Goal: Use online tool/utility: Utilize a website feature to perform a specific function

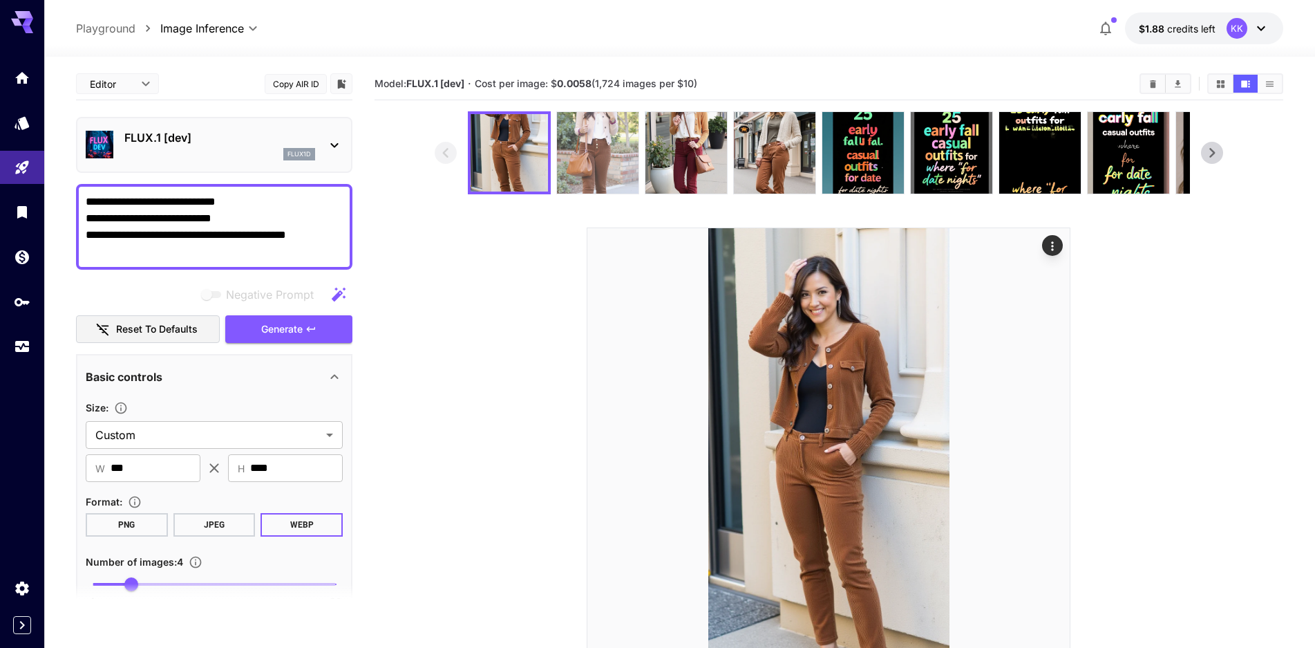
click at [610, 151] on img at bounding box center [598, 153] width 82 height 82
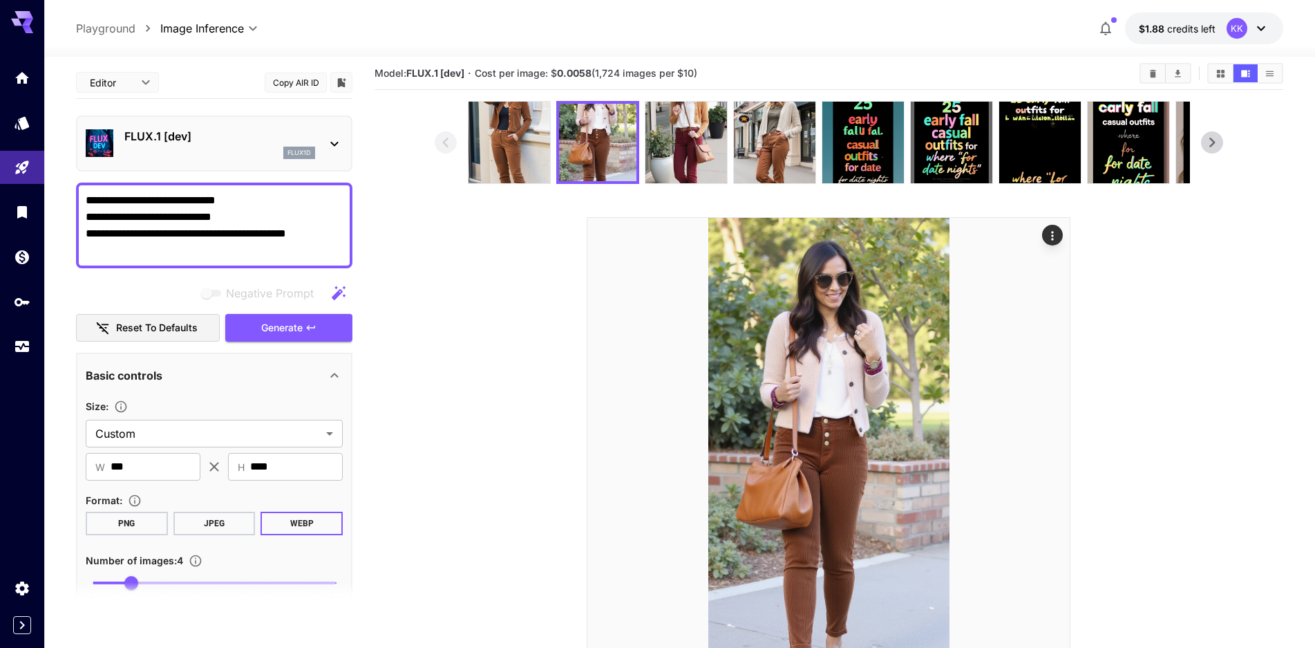
scroll to position [7, 0]
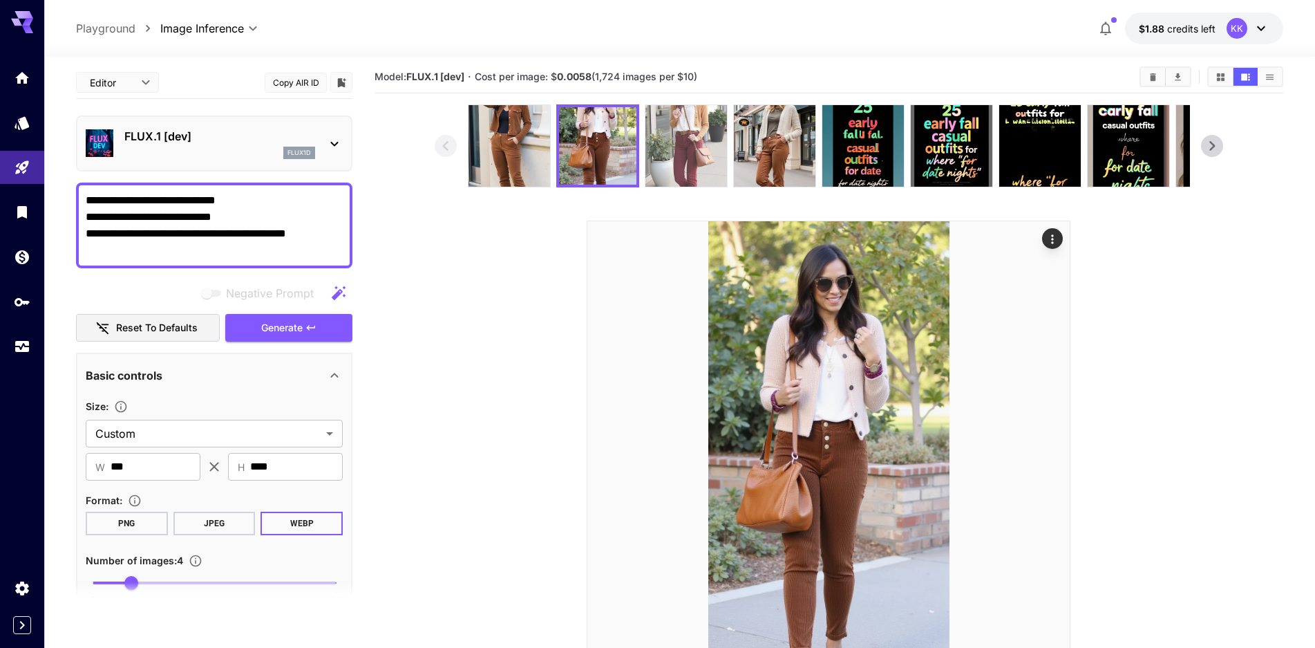
click at [693, 161] on img at bounding box center [687, 146] width 82 height 82
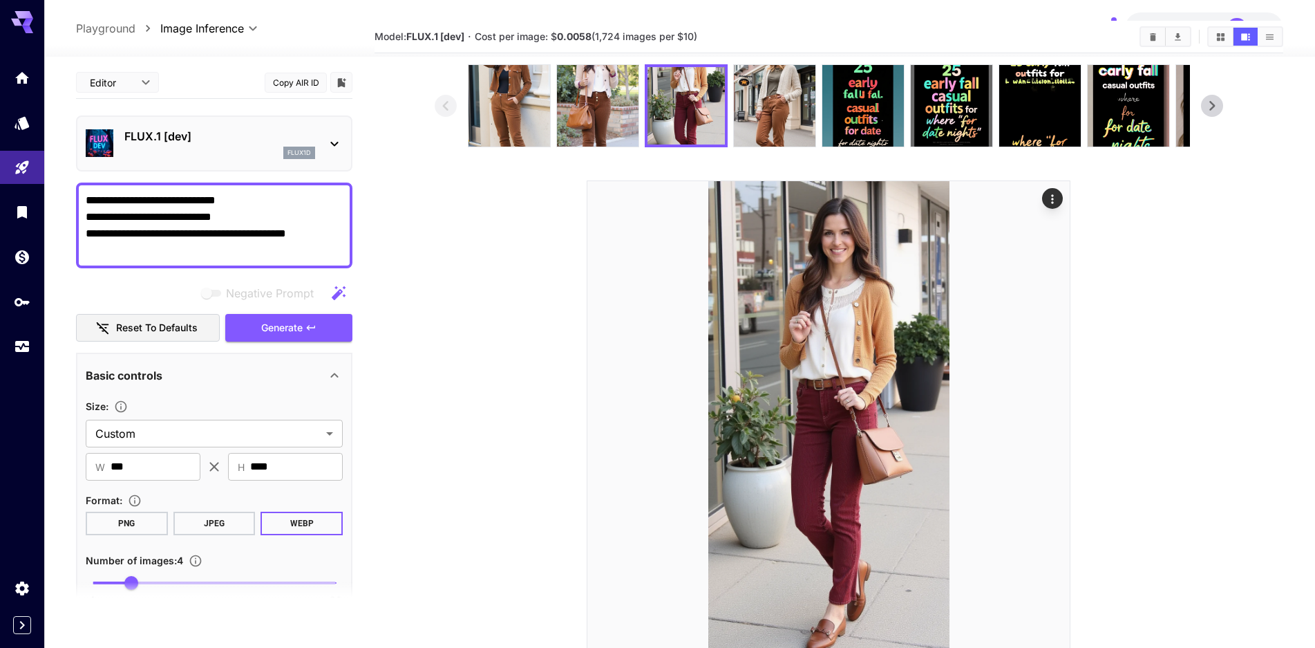
scroll to position [19, 0]
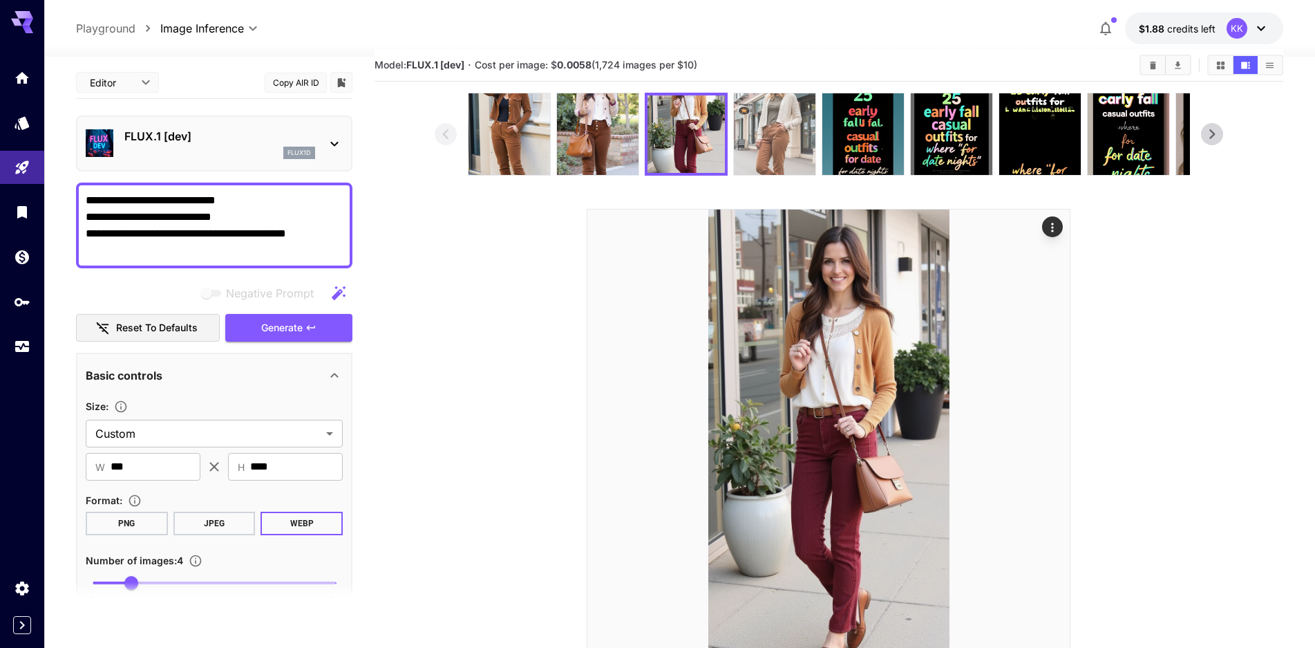
click at [772, 149] on img at bounding box center [775, 134] width 82 height 82
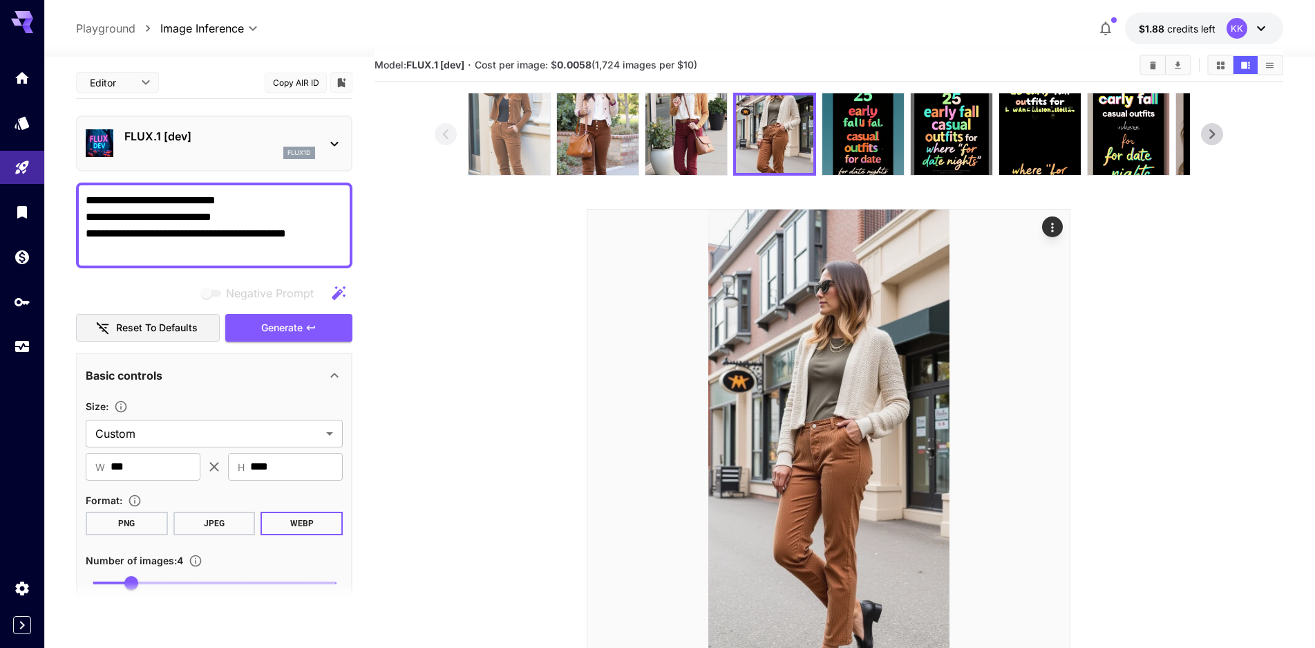
click at [503, 132] on img at bounding box center [510, 134] width 82 height 82
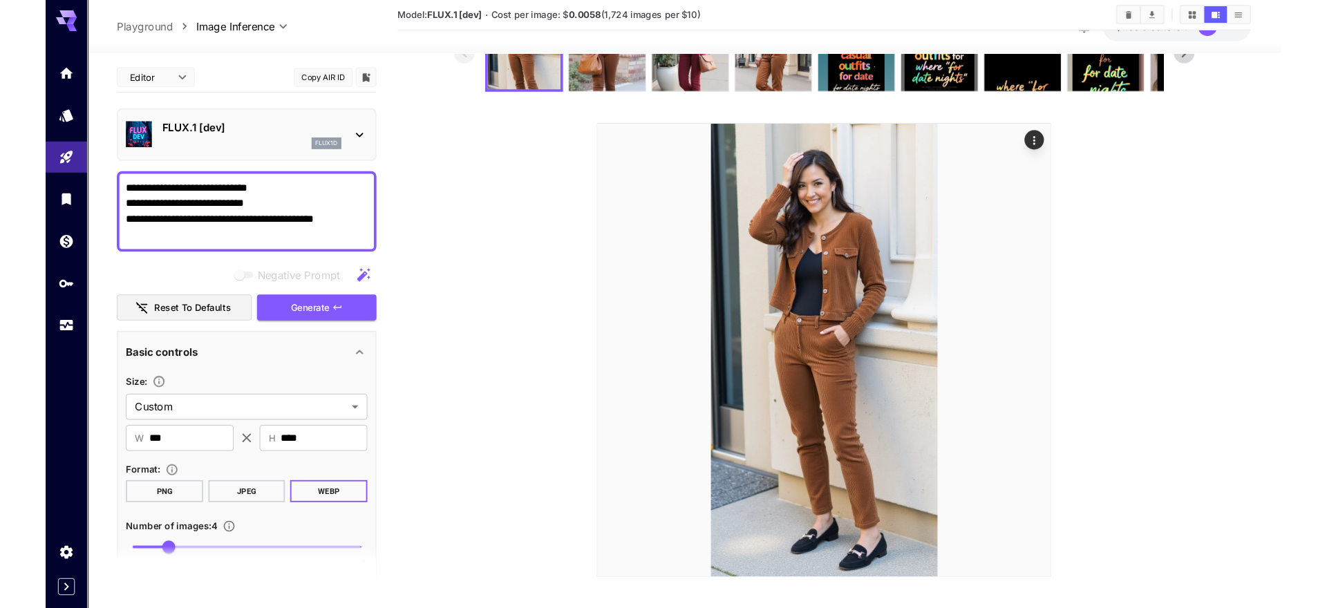
scroll to position [109, 0]
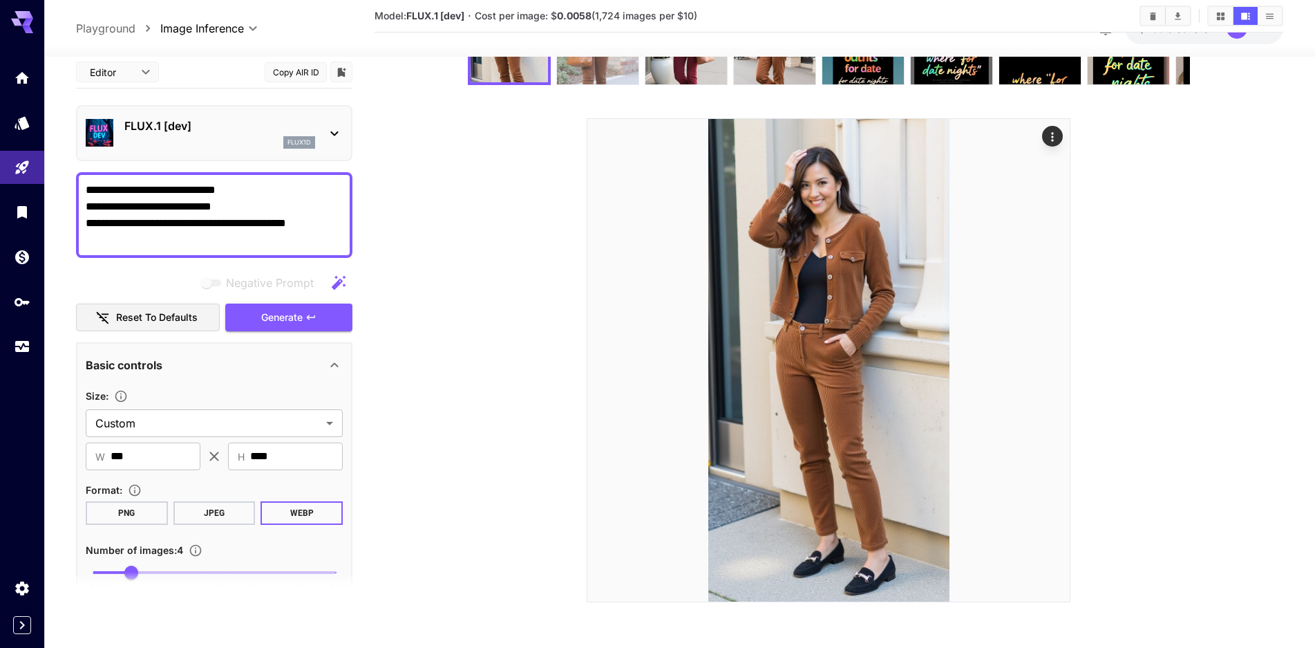
click at [573, 68] on img at bounding box center [598, 44] width 82 height 82
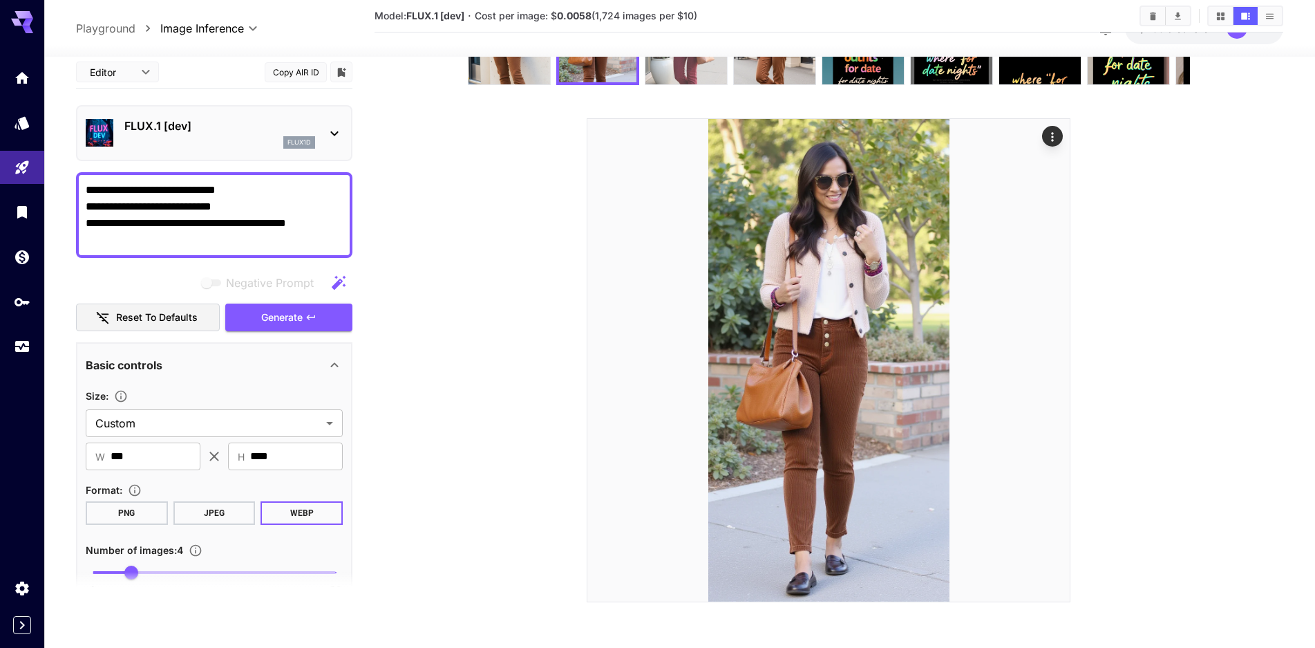
click at [678, 75] on img at bounding box center [687, 44] width 82 height 82
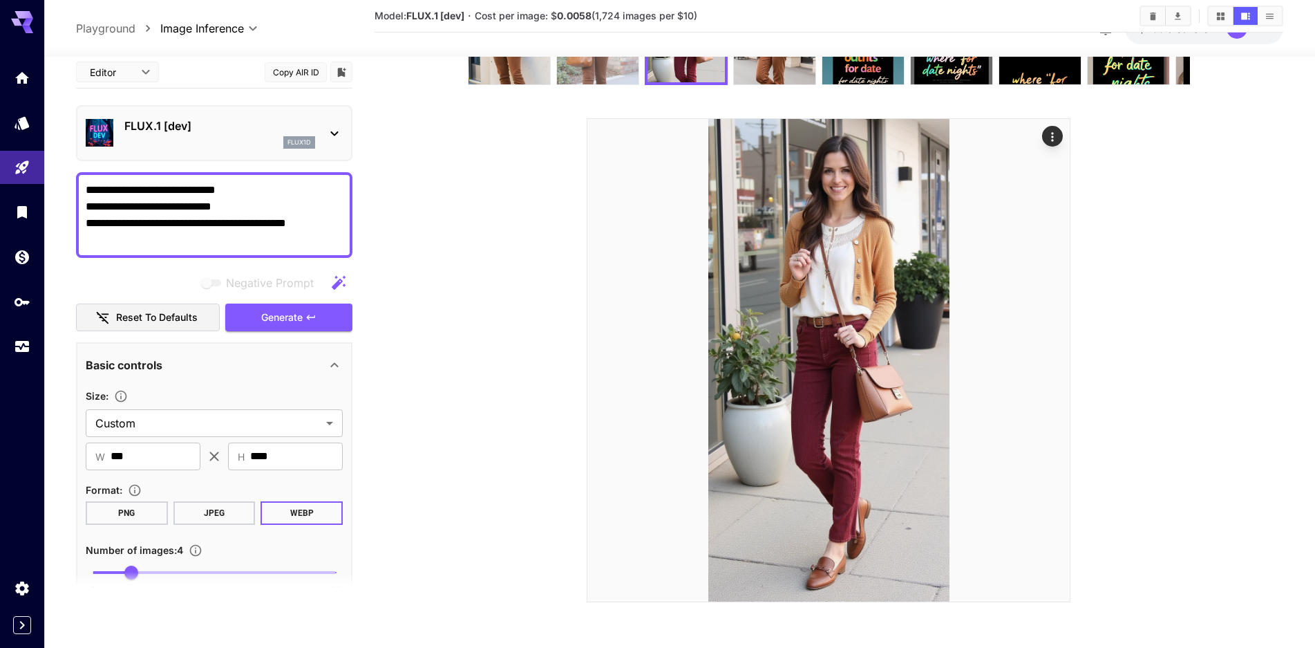
click at [617, 73] on img at bounding box center [598, 44] width 82 height 82
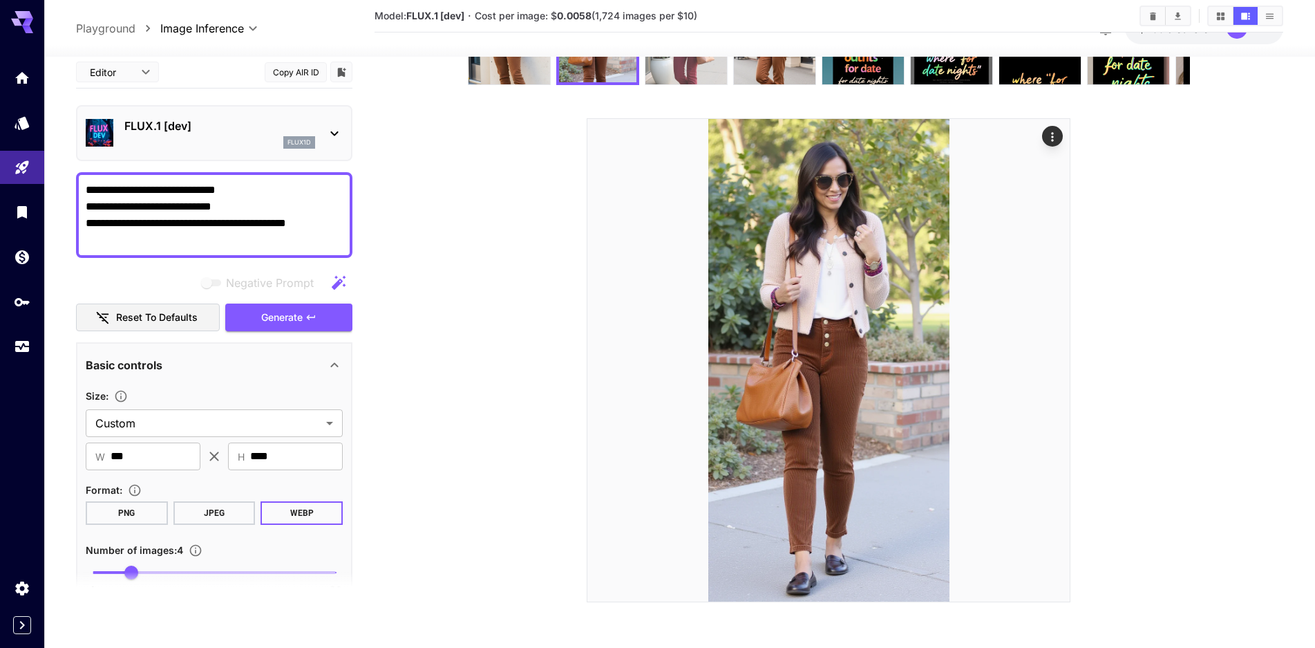
click at [681, 75] on img at bounding box center [687, 44] width 82 height 82
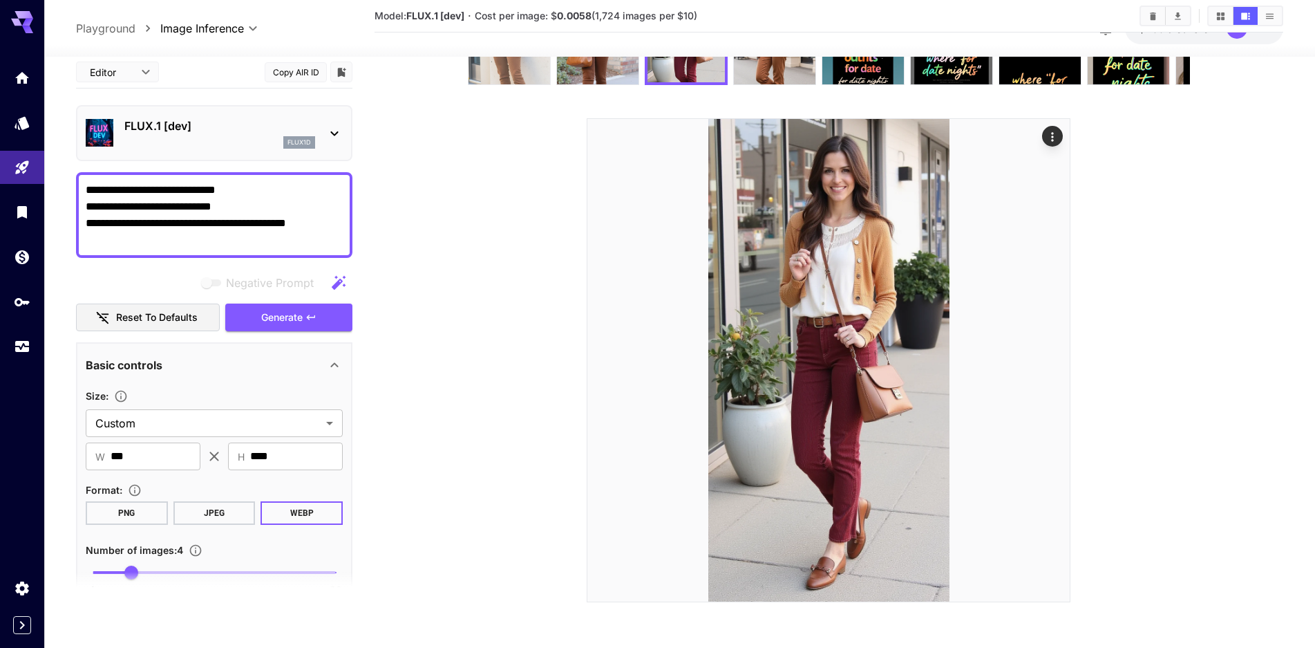
click at [516, 71] on img at bounding box center [510, 44] width 82 height 82
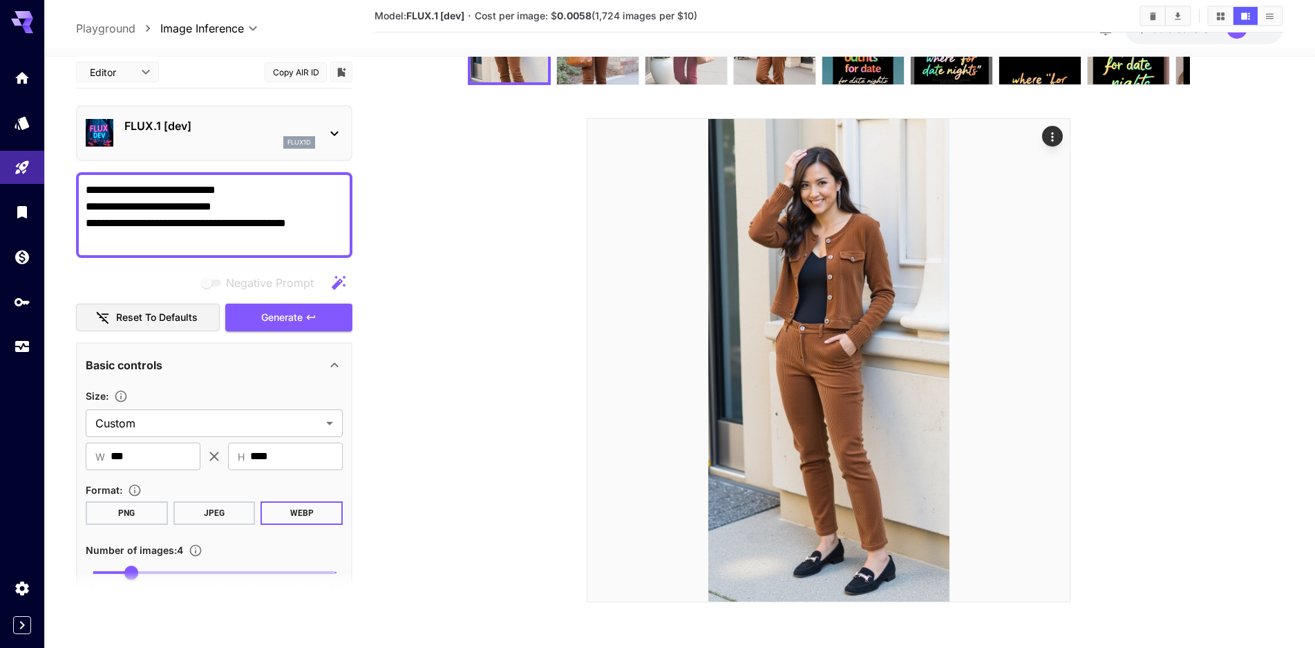
click at [697, 74] on img at bounding box center [687, 44] width 82 height 82
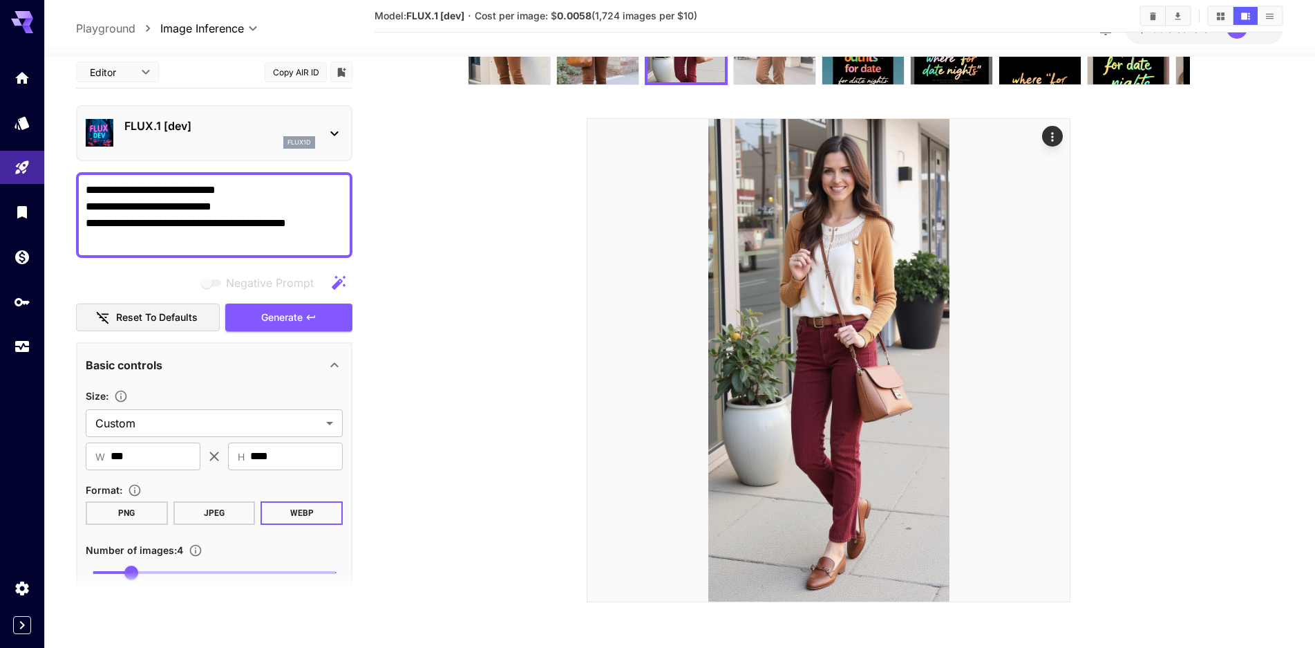
click at [762, 77] on img at bounding box center [775, 44] width 82 height 82
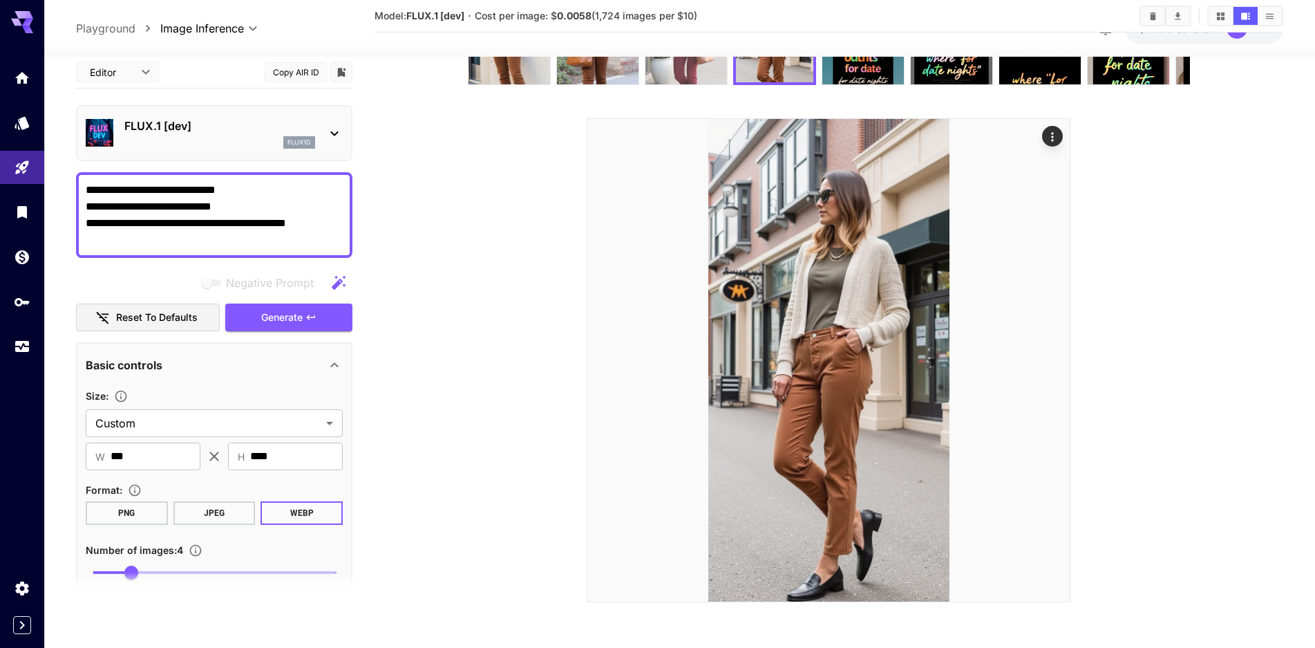
click at [704, 76] on img at bounding box center [687, 44] width 82 height 82
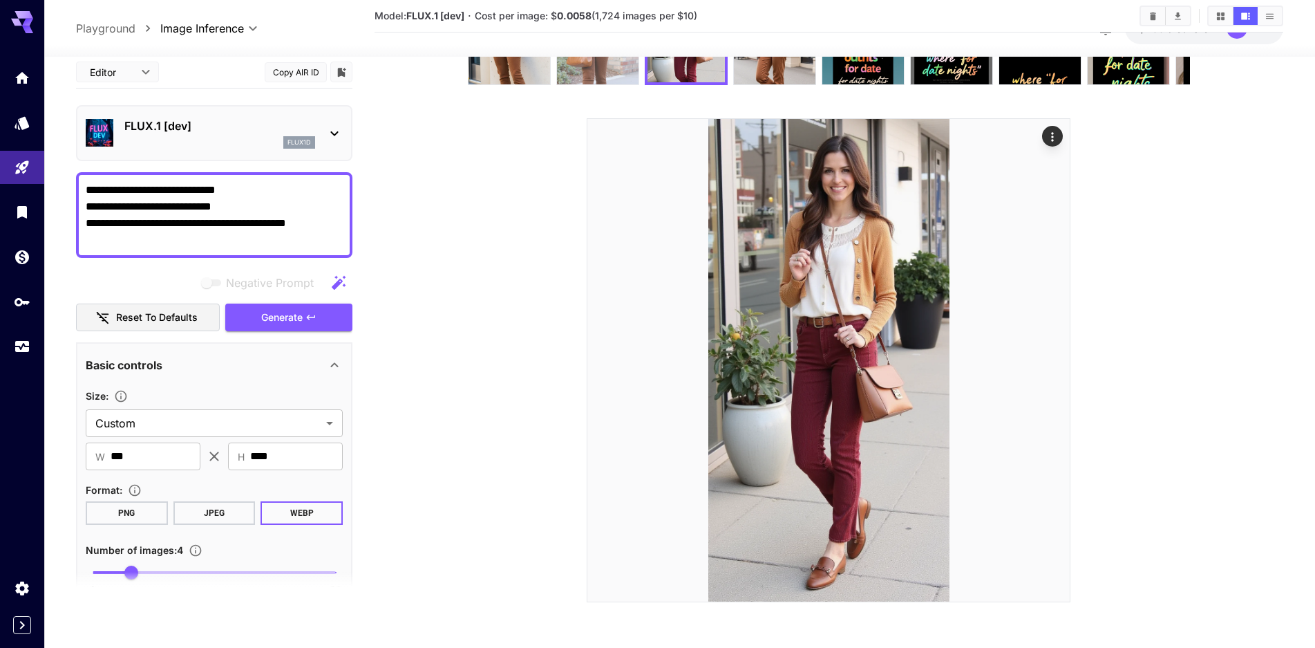
click at [613, 73] on img at bounding box center [598, 44] width 82 height 82
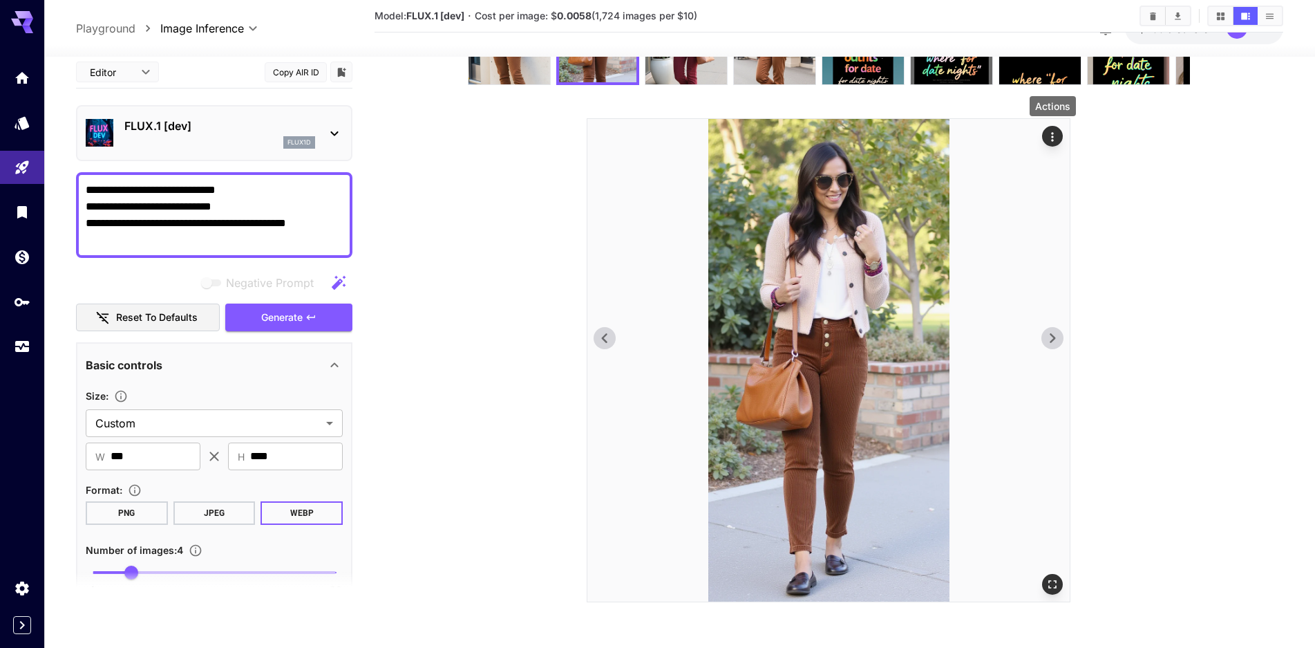
click at [1051, 133] on icon "Actions" at bounding box center [1053, 137] width 14 height 14
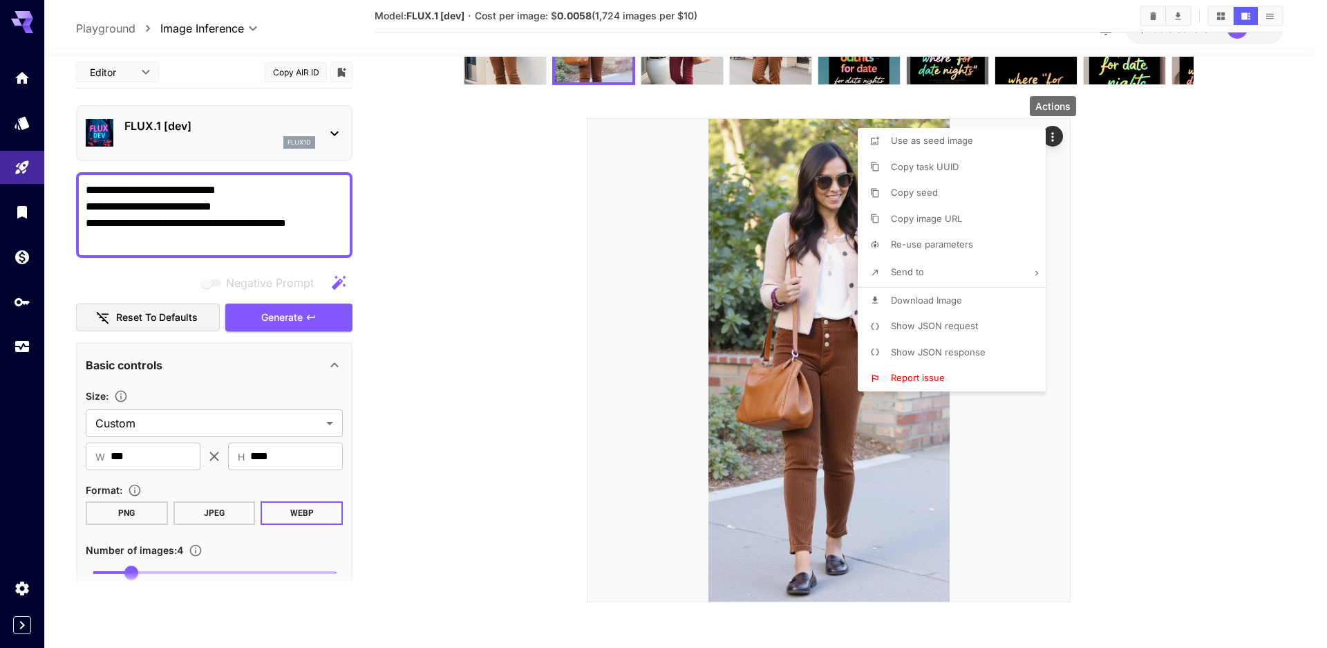
click at [923, 305] on span "Download Image" at bounding box center [926, 299] width 71 height 11
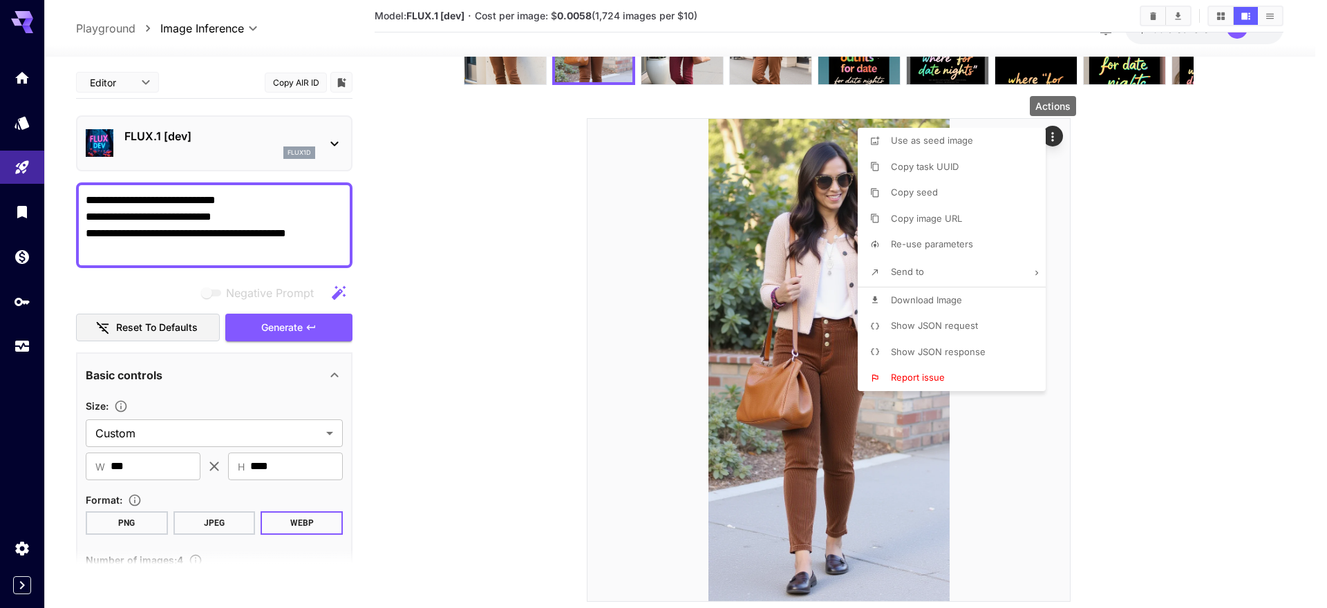
click at [1297, 106] on div at bounding box center [663, 304] width 1327 height 608
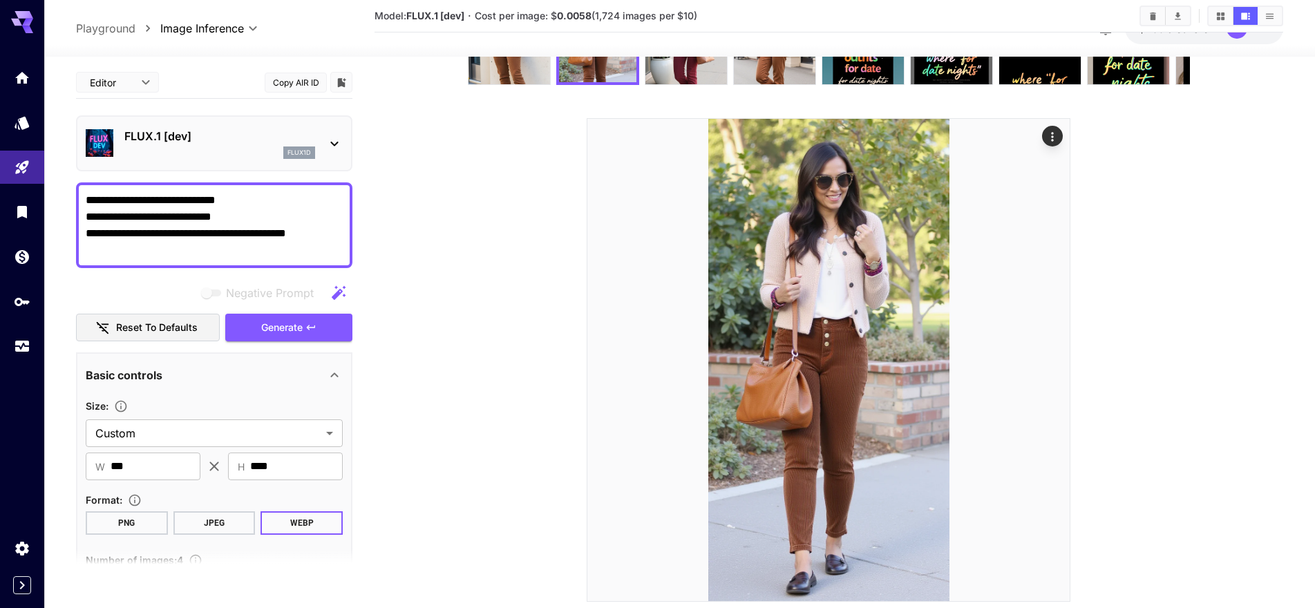
click at [174, 231] on textarea "**********" at bounding box center [214, 225] width 257 height 66
paste textarea
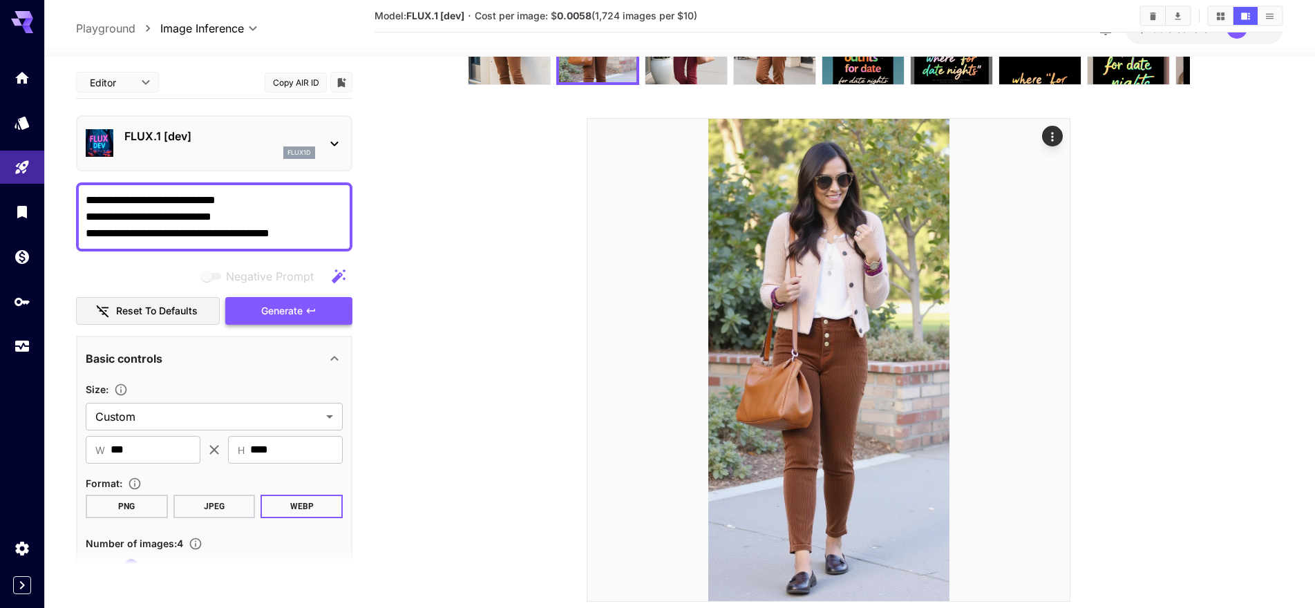
type textarea "**********"
click at [303, 315] on button "Generate" at bounding box center [288, 311] width 127 height 28
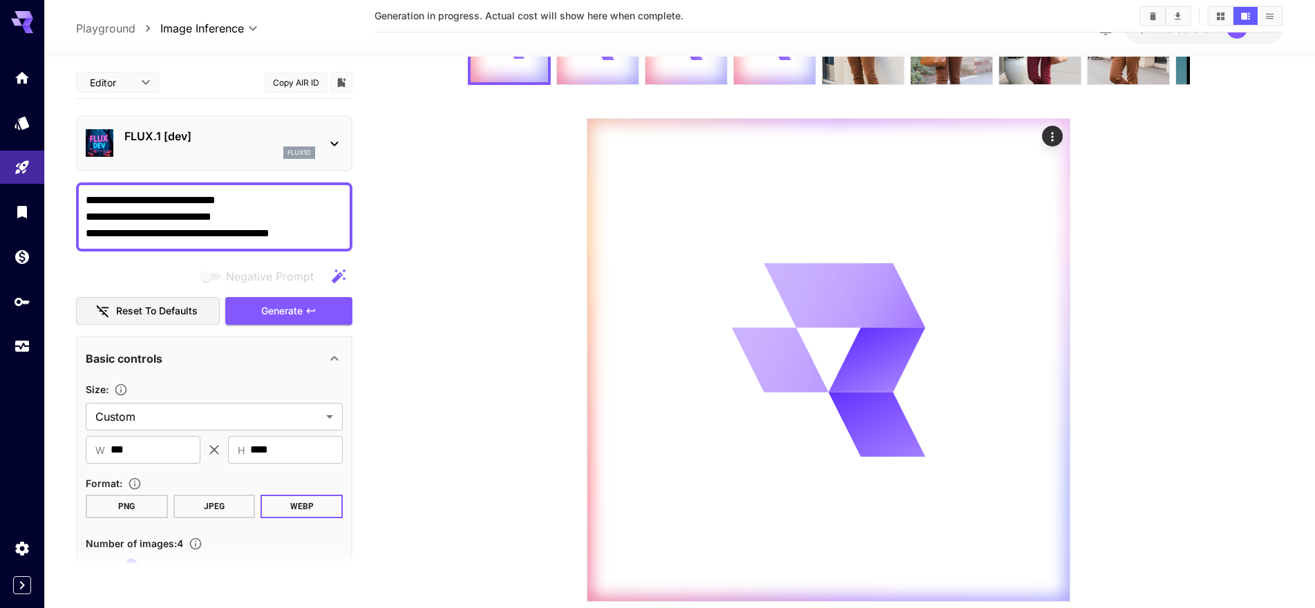
click at [208, 347] on div "Basic controls" at bounding box center [214, 358] width 257 height 33
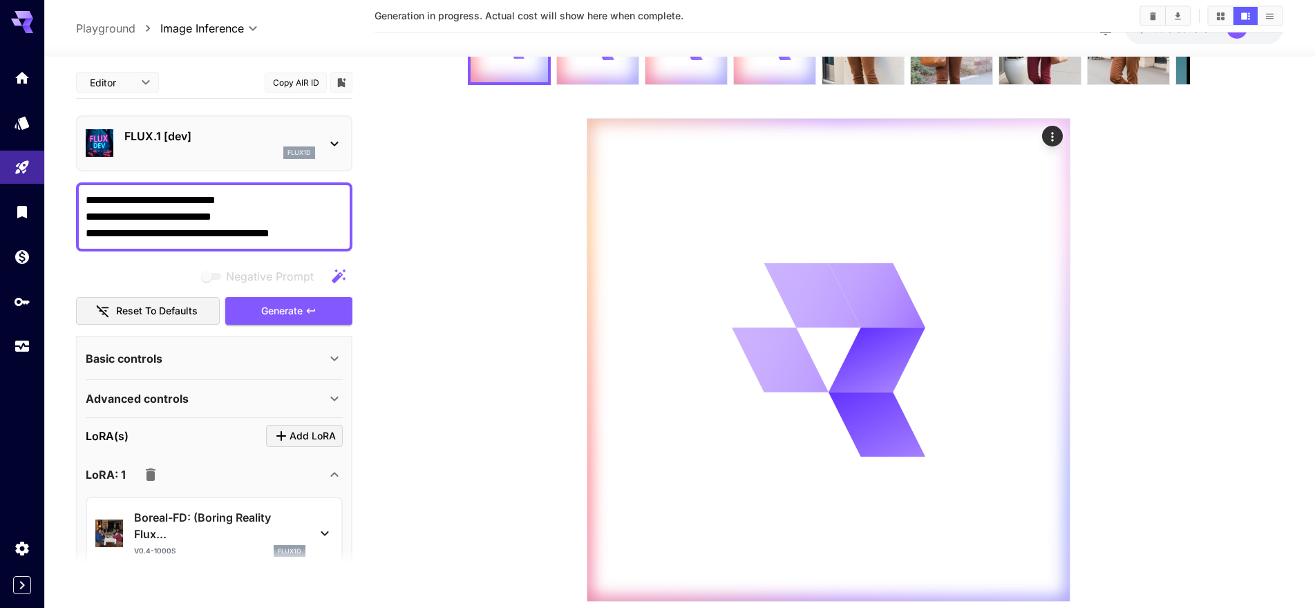
click at [208, 347] on div "Basic controls" at bounding box center [214, 358] width 257 height 33
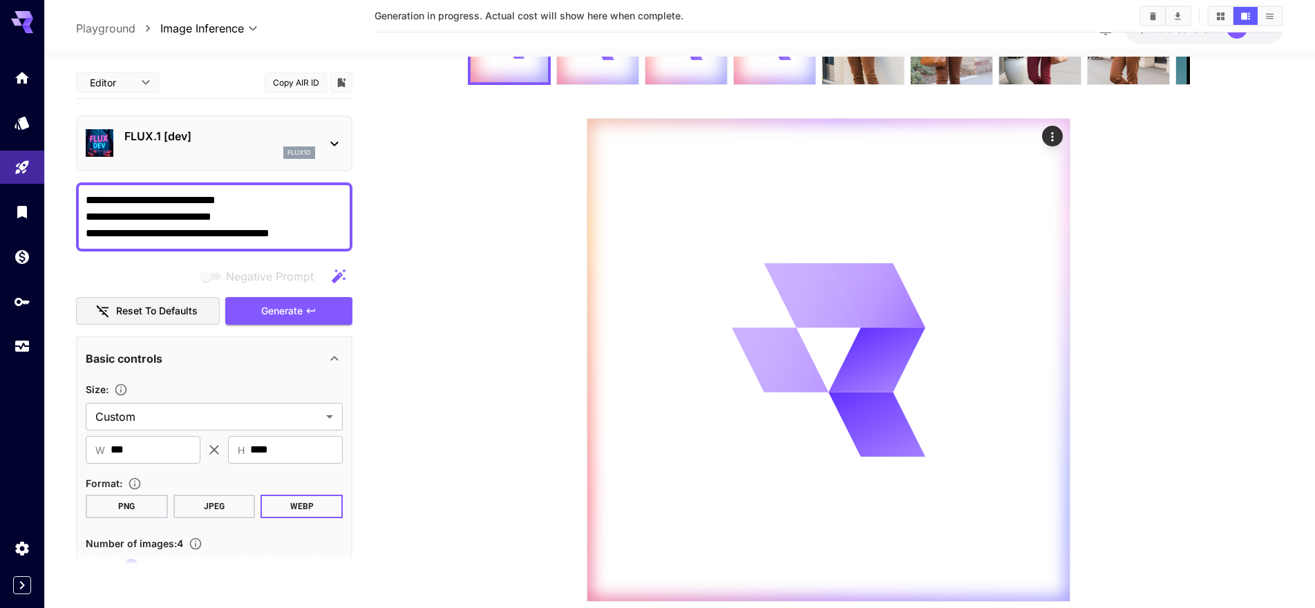
click at [209, 343] on div "Basic controls" at bounding box center [214, 358] width 257 height 33
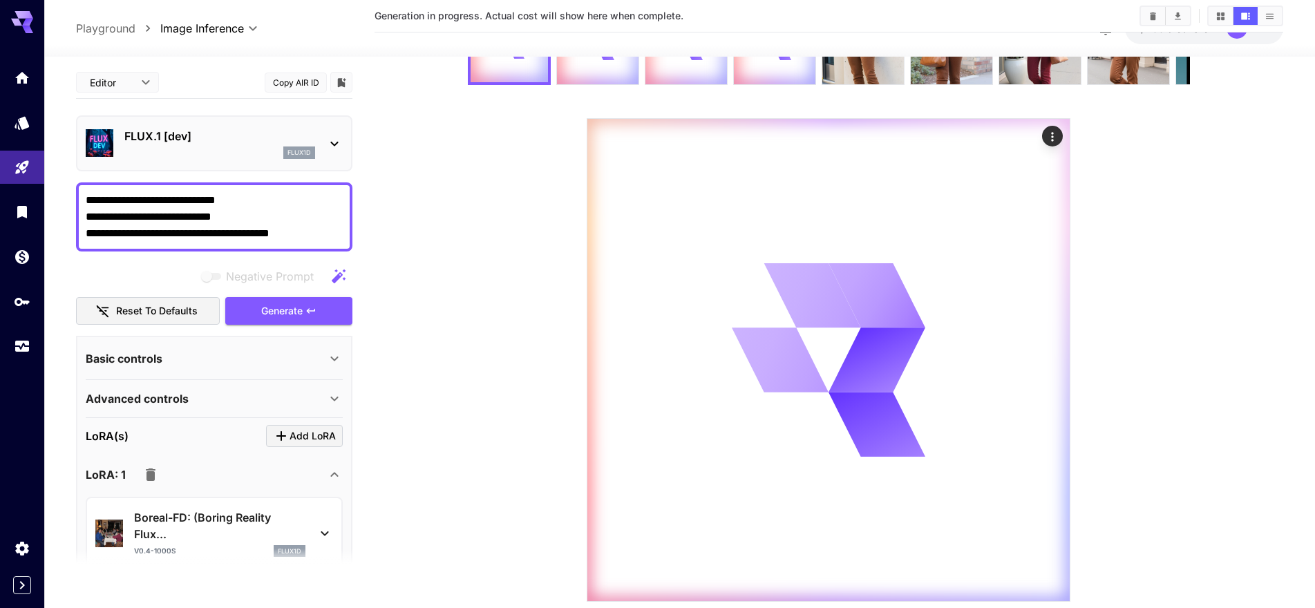
click at [209, 343] on div "Basic controls" at bounding box center [214, 358] width 257 height 33
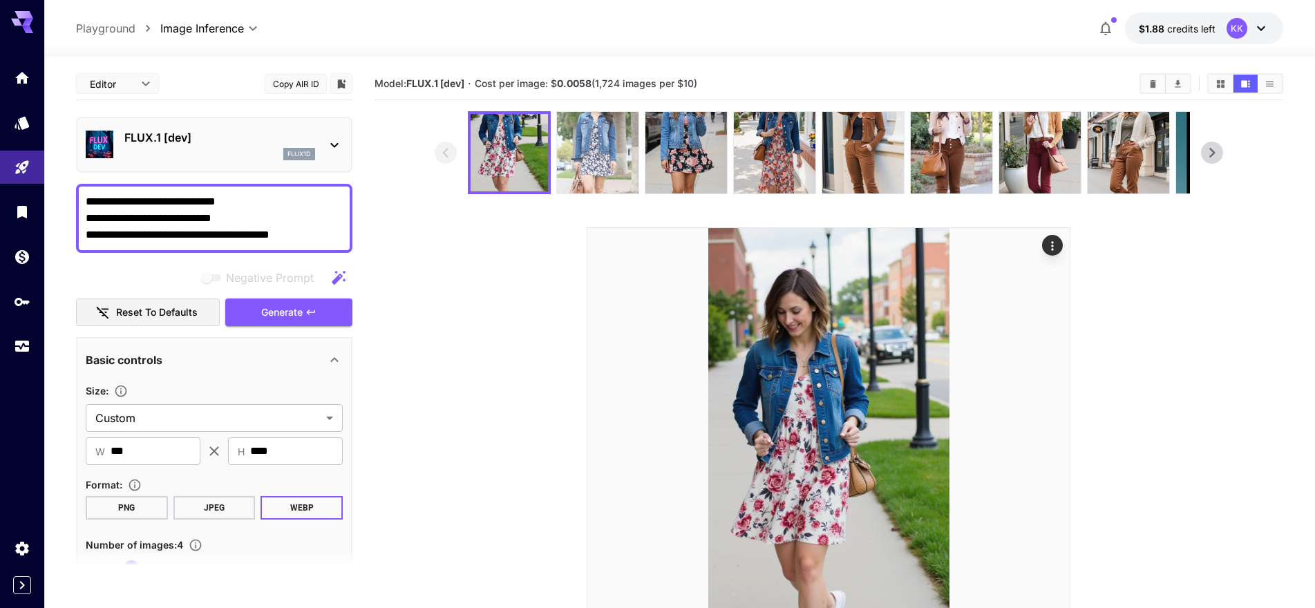
click at [587, 176] on img at bounding box center [598, 153] width 82 height 82
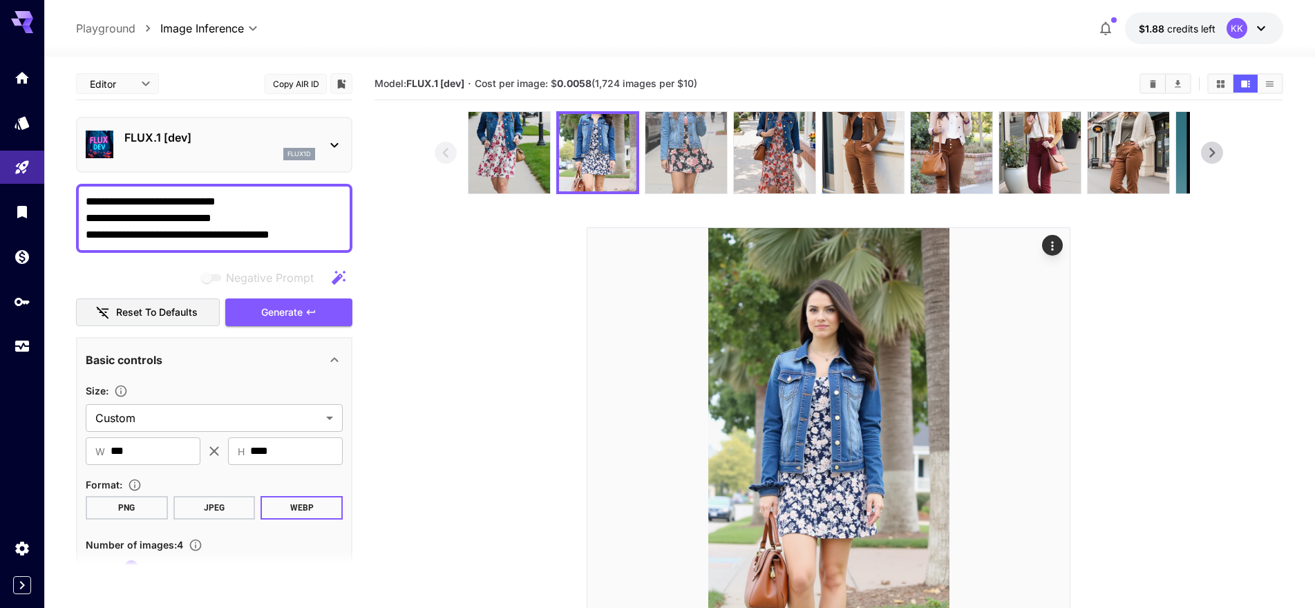
click at [668, 154] on img at bounding box center [687, 153] width 82 height 82
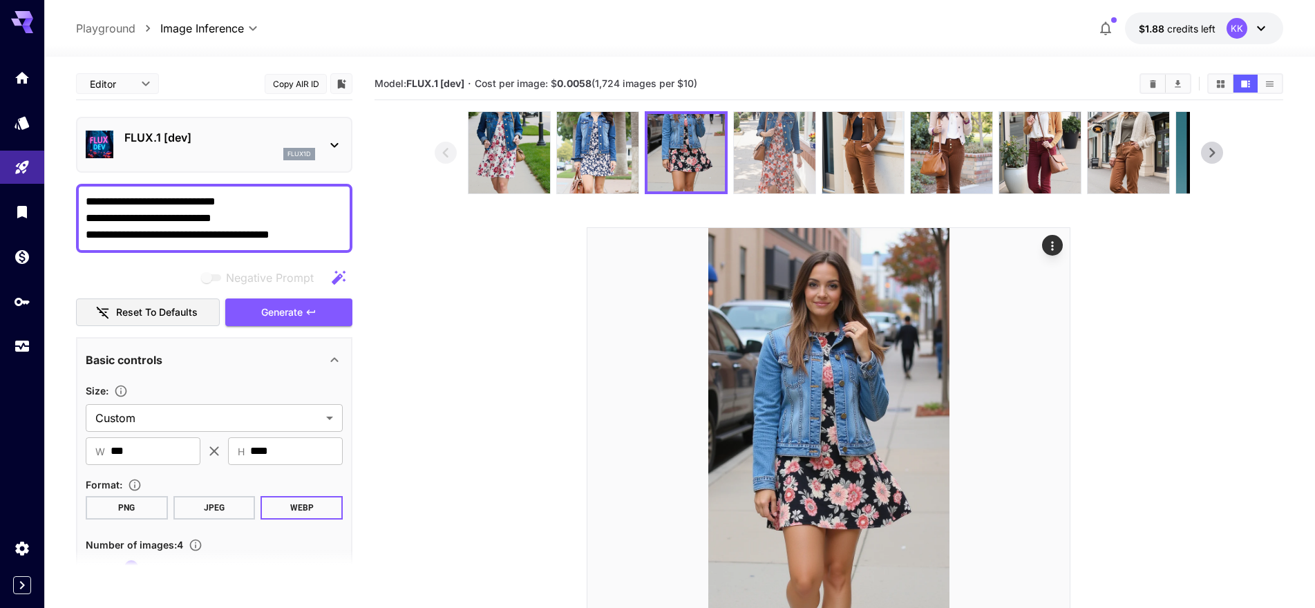
click at [750, 161] on img at bounding box center [775, 153] width 82 height 82
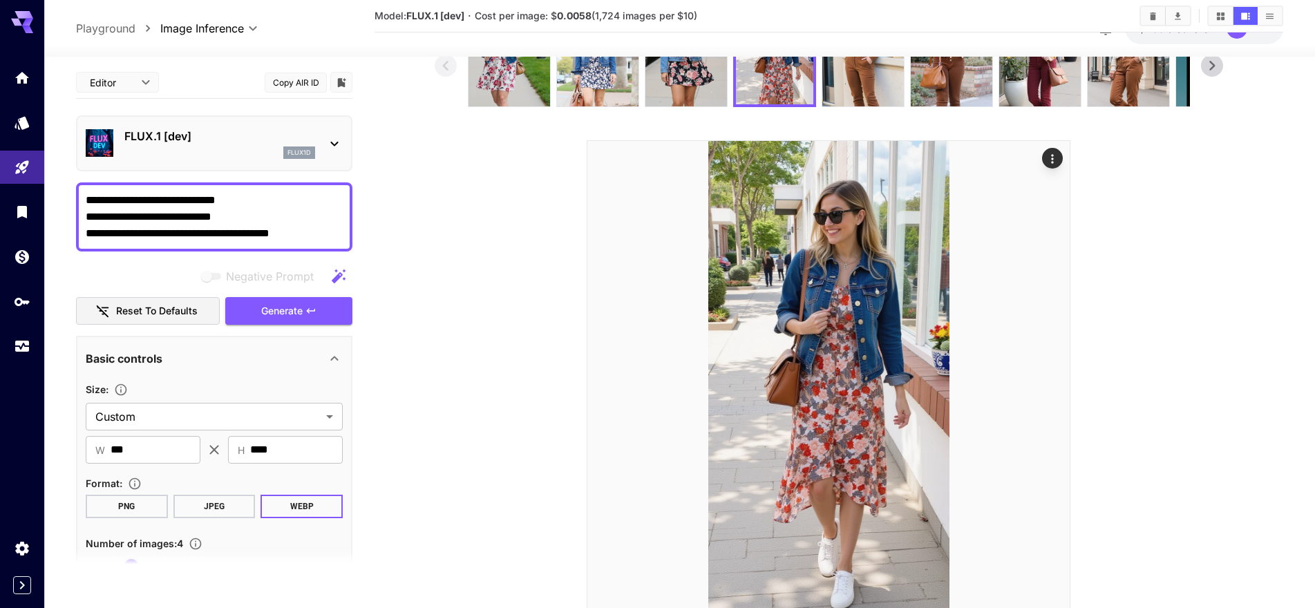
scroll to position [67, 0]
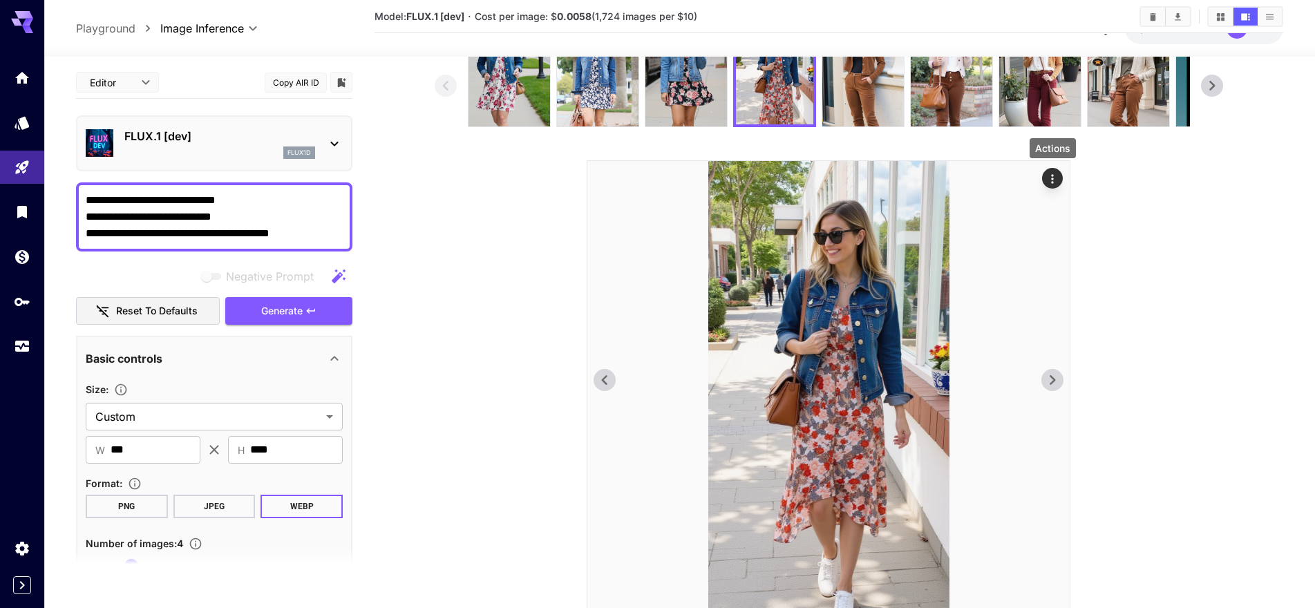
click at [1055, 173] on icon "Actions" at bounding box center [1053, 179] width 14 height 14
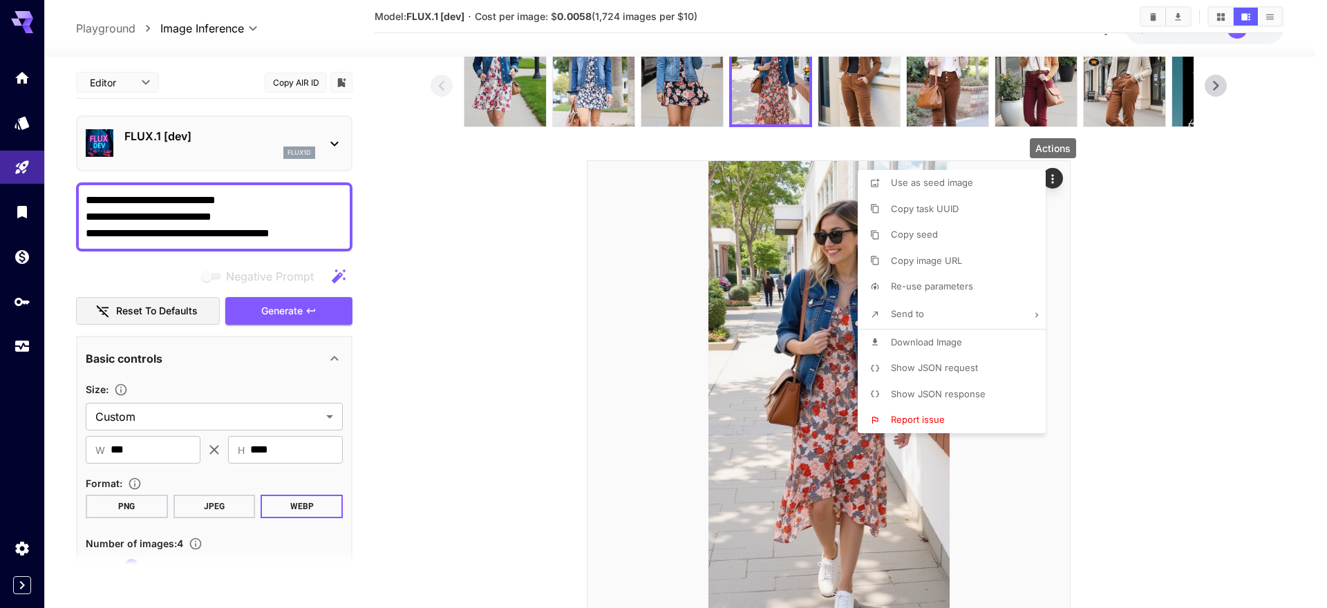
click at [1004, 349] on li "Download Image" at bounding box center [956, 343] width 196 height 26
click at [55, 542] on div at bounding box center [663, 304] width 1327 height 608
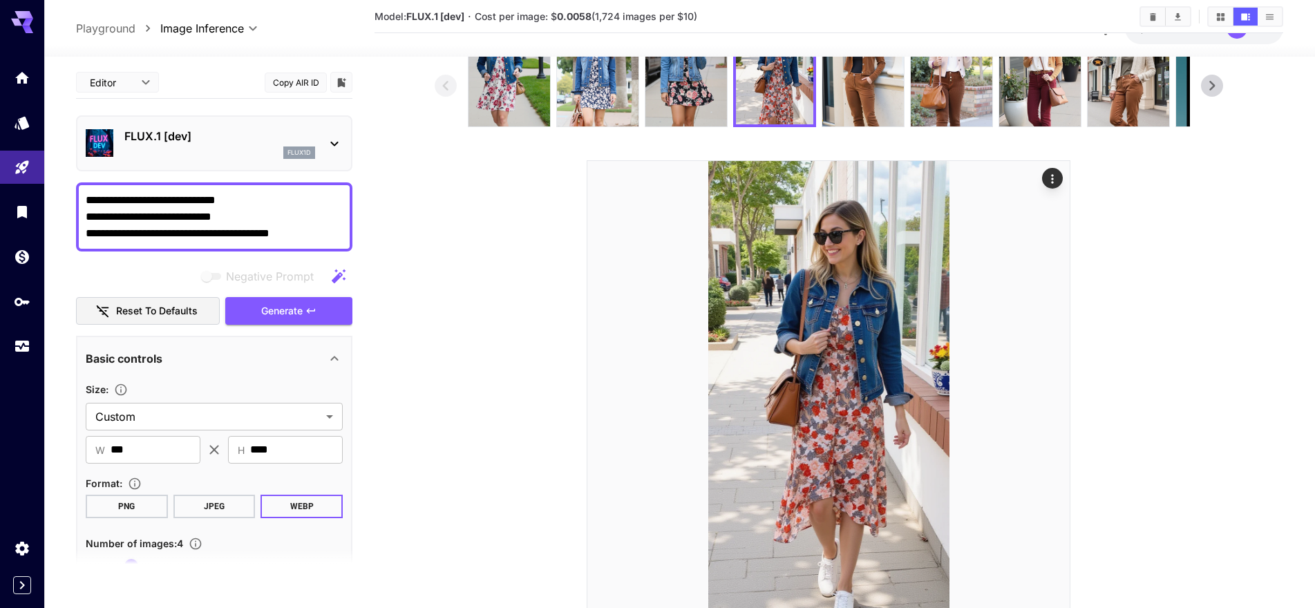
drag, startPoint x: 315, startPoint y: 236, endPoint x: 86, endPoint y: 243, distance: 228.9
click at [86, 243] on div "**********" at bounding box center [214, 216] width 276 height 69
paste textarea "*******"
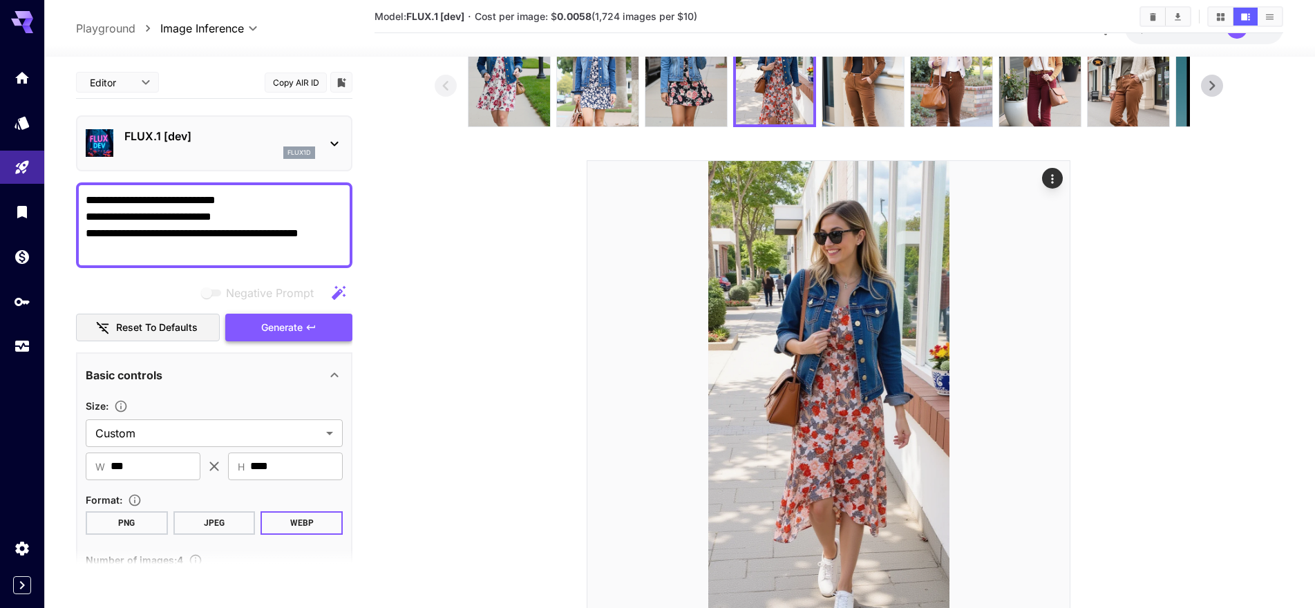
type textarea "**********"
click at [318, 328] on button "Generate" at bounding box center [288, 328] width 127 height 28
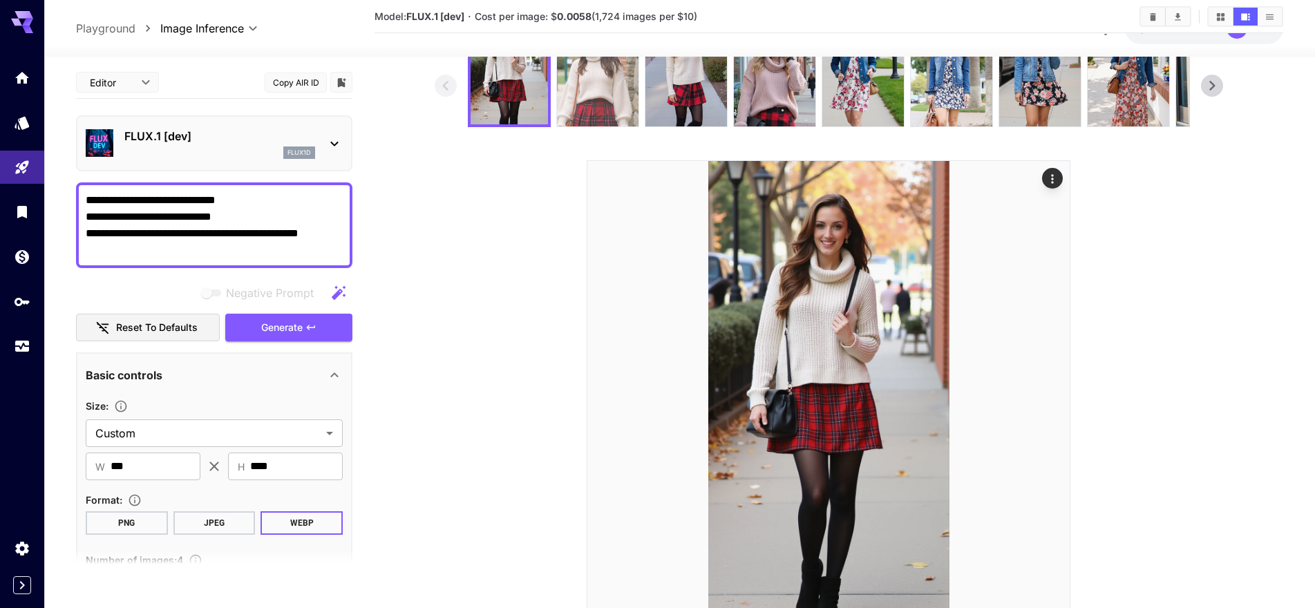
click at [557, 108] on img at bounding box center [598, 86] width 82 height 82
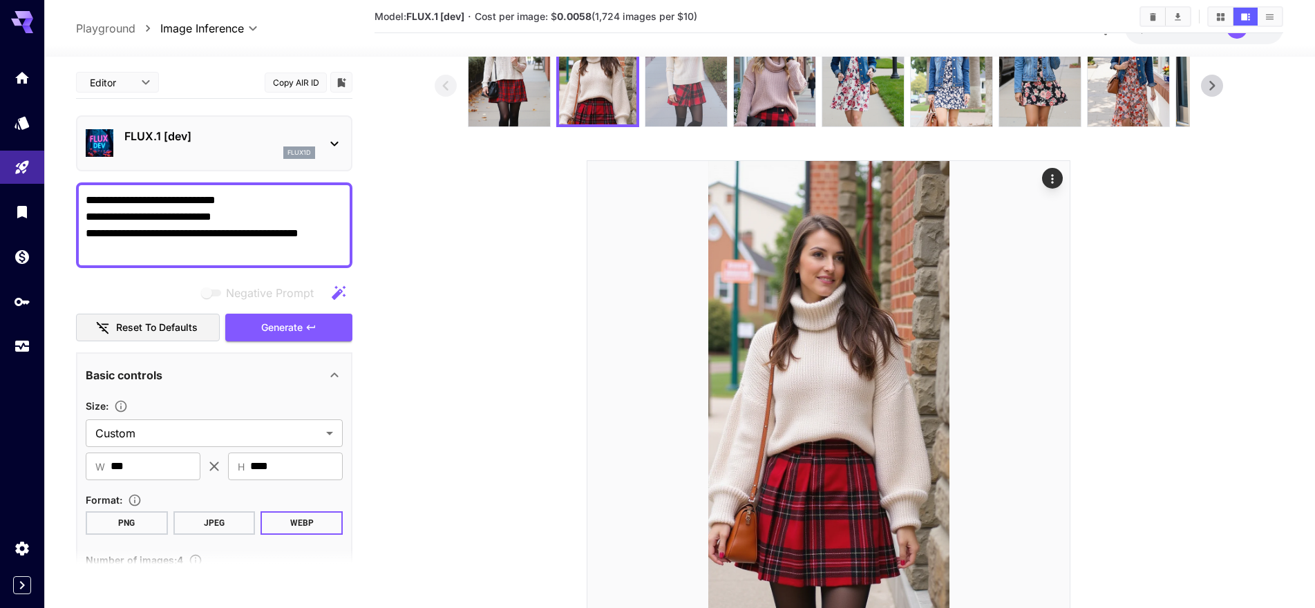
click at [700, 115] on img at bounding box center [687, 86] width 82 height 82
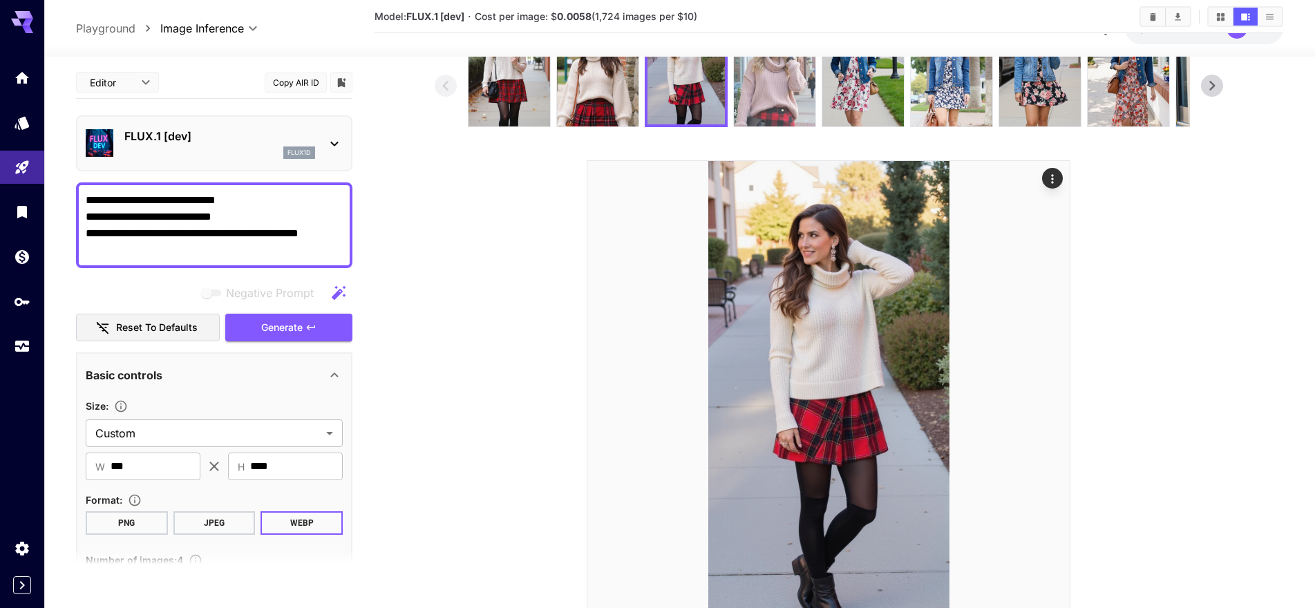
click at [774, 111] on img at bounding box center [775, 86] width 82 height 82
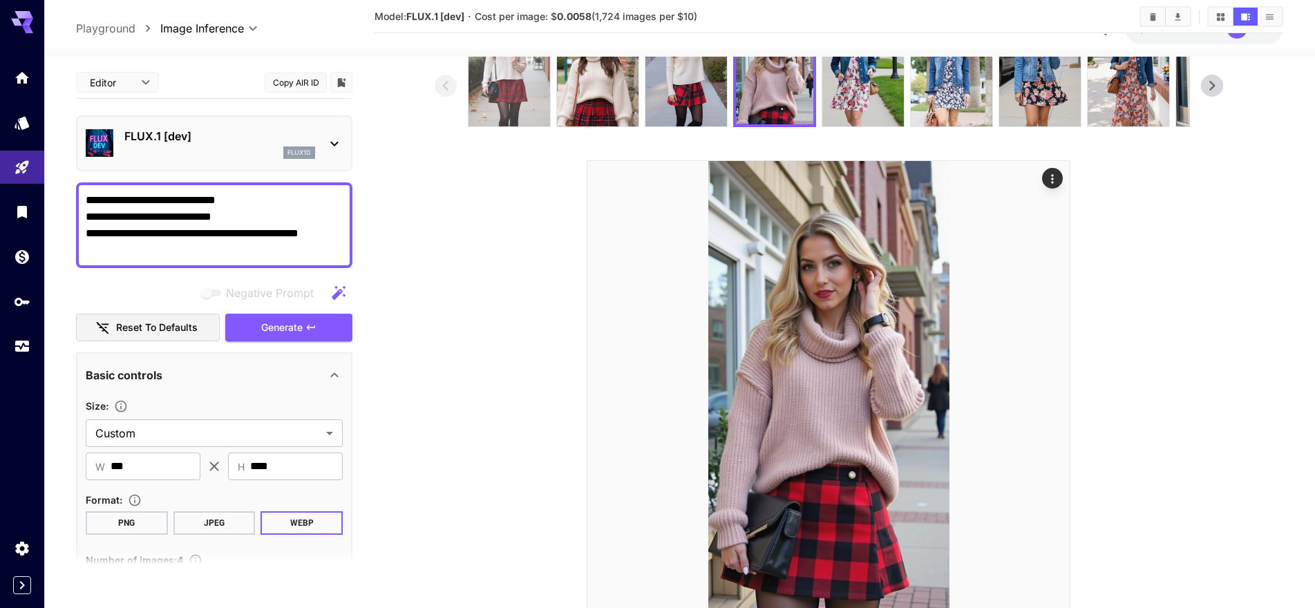
click at [527, 124] on img at bounding box center [510, 86] width 82 height 82
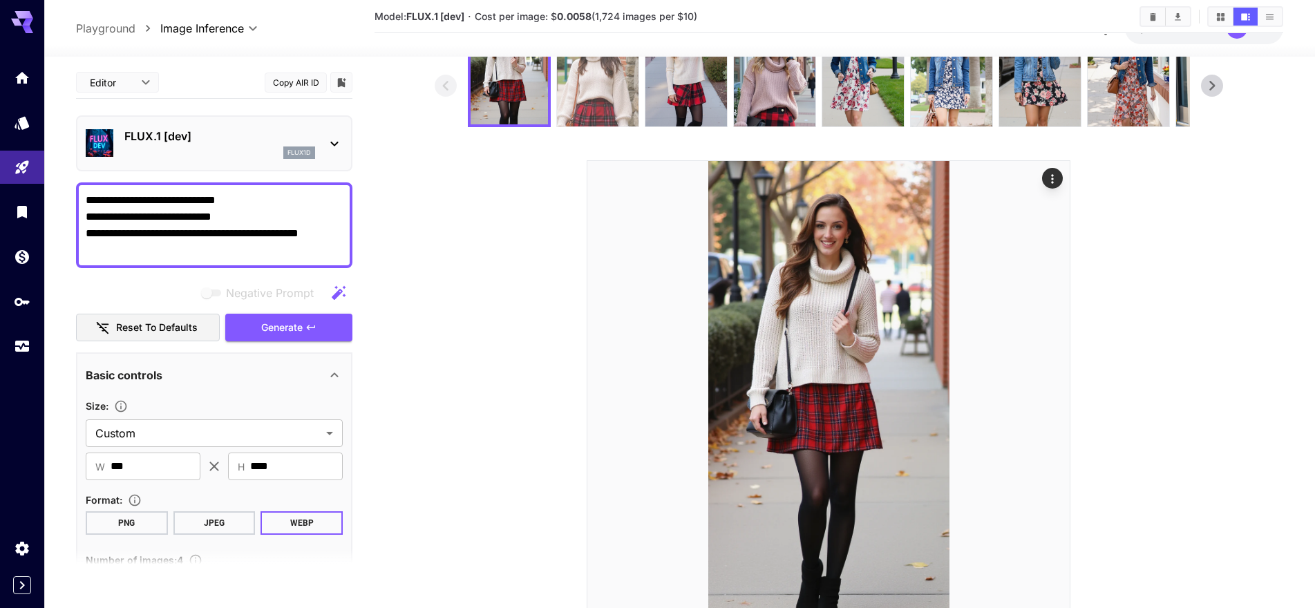
click at [606, 91] on img at bounding box center [598, 86] width 82 height 82
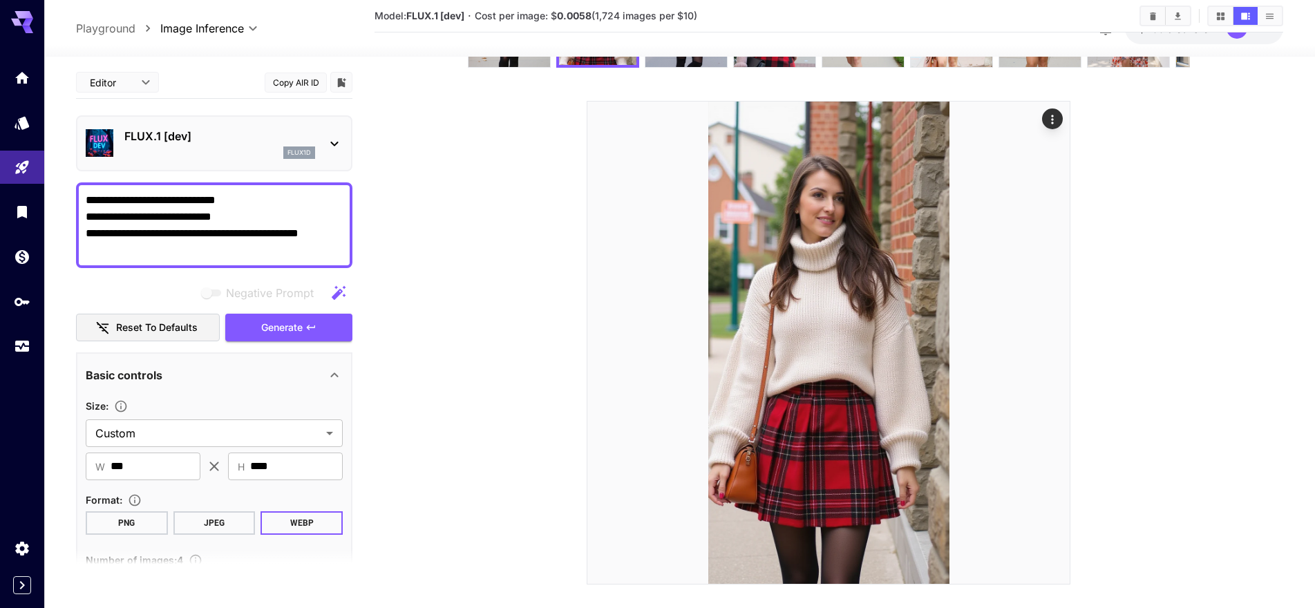
scroll to position [144, 0]
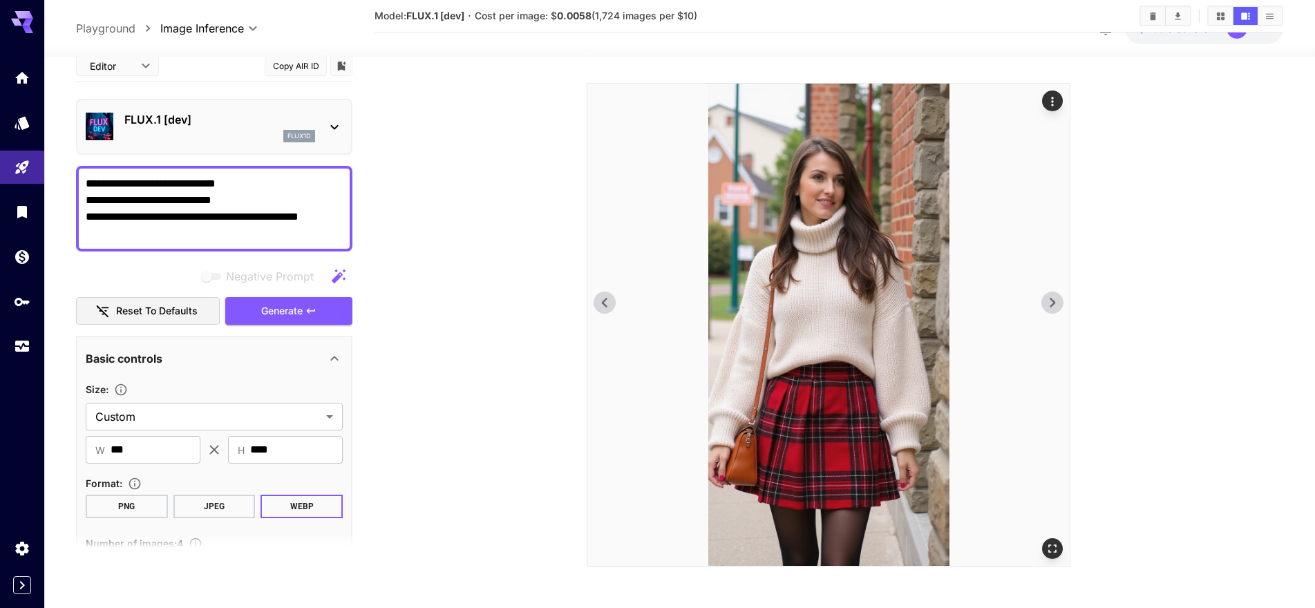
click at [1051, 102] on icon "Actions" at bounding box center [1053, 102] width 14 height 14
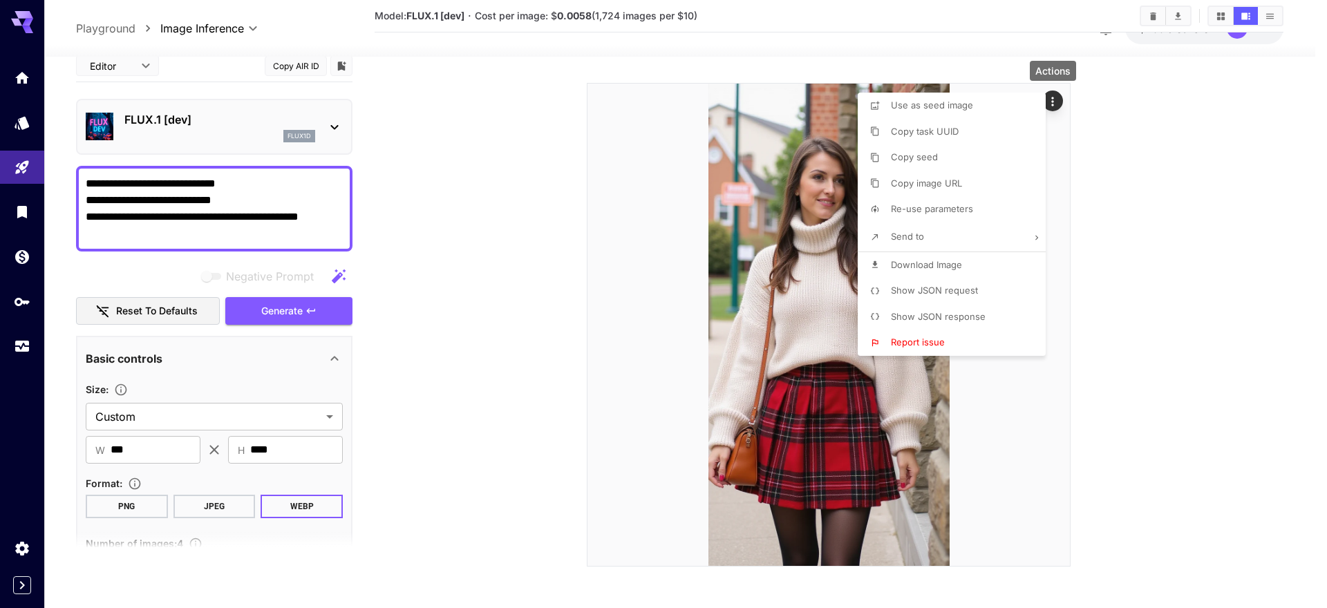
click at [979, 265] on li "Download Image" at bounding box center [956, 265] width 196 height 26
click at [1304, 168] on div at bounding box center [663, 304] width 1327 height 608
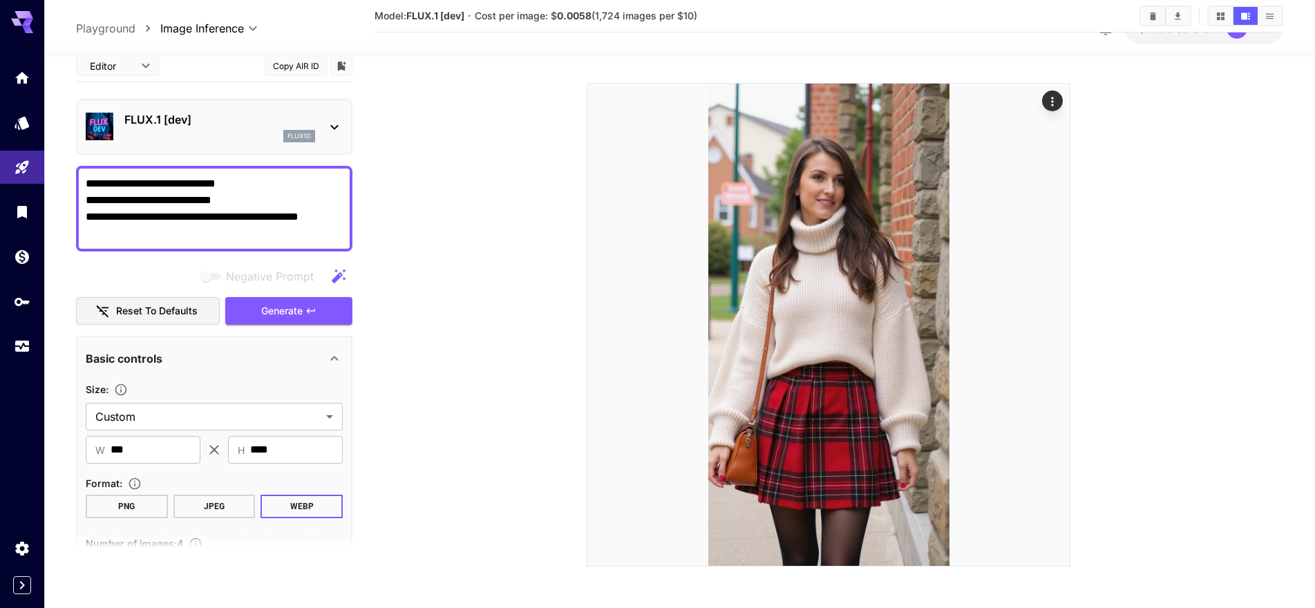
click at [265, 217] on textarea "**********" at bounding box center [214, 209] width 257 height 66
